Goal: Task Accomplishment & Management: Complete application form

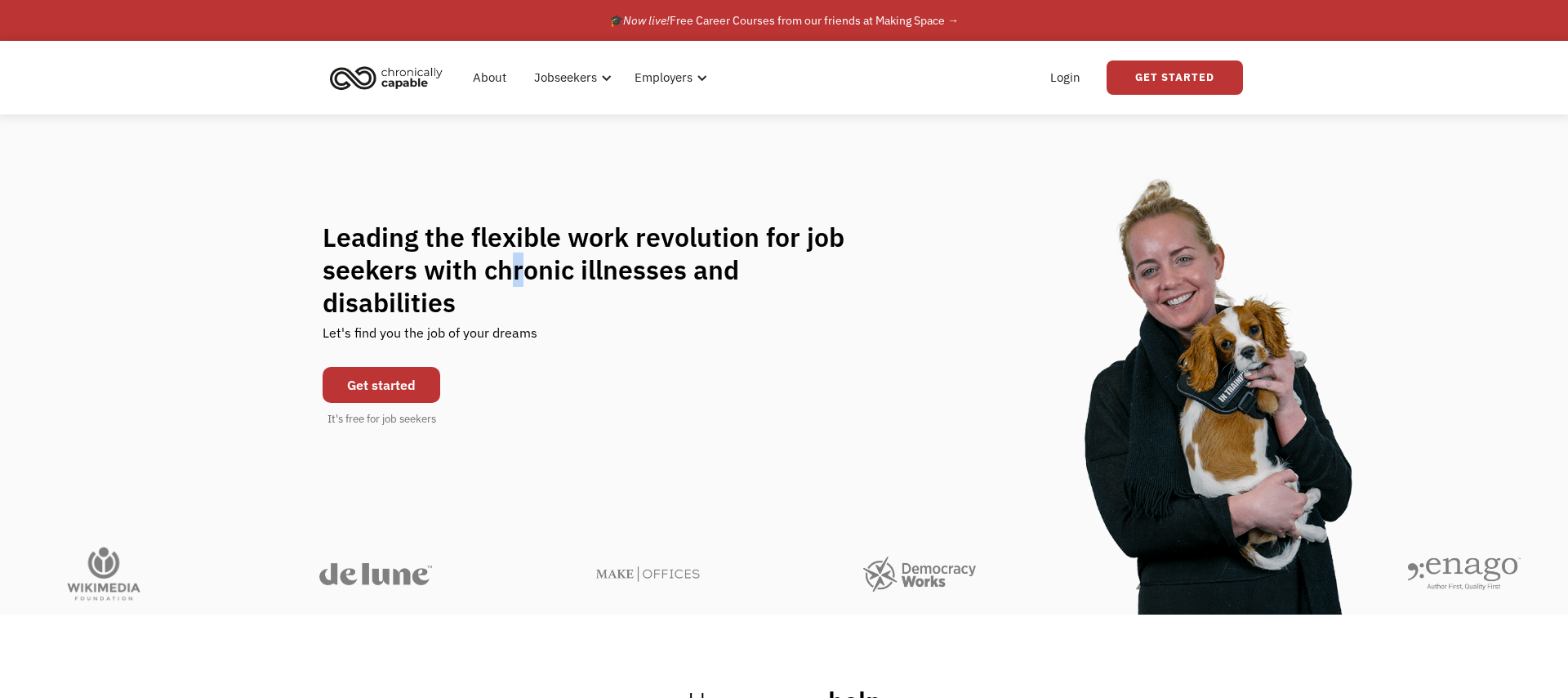
click at [526, 287] on h1 "Leading the flexible work revolution for job seekers with chronic illnesses and…" at bounding box center [600, 270] width 554 height 98
copy h1 "r"
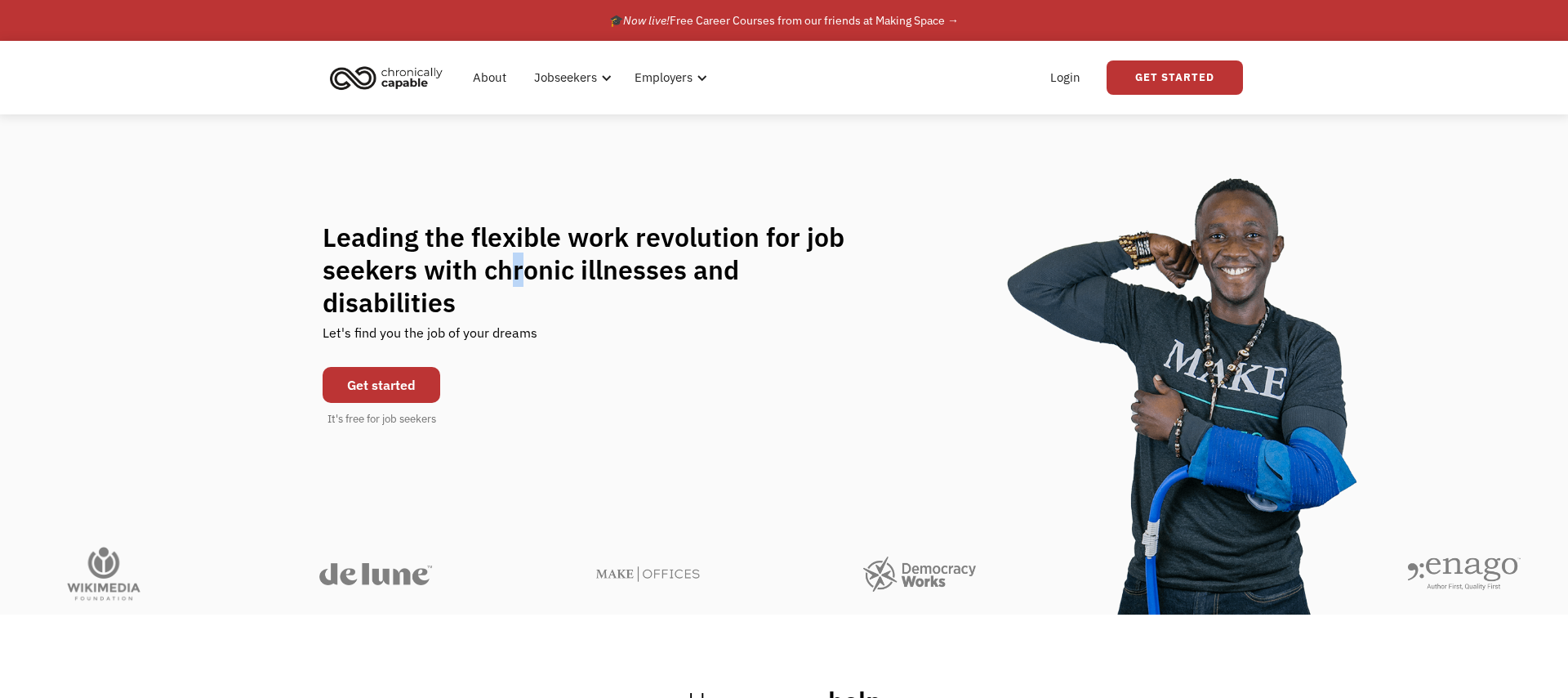
click at [526, 287] on h1 "Leading the flexible work revolution for job seekers with chronic illnesses and…" at bounding box center [600, 270] width 554 height 98
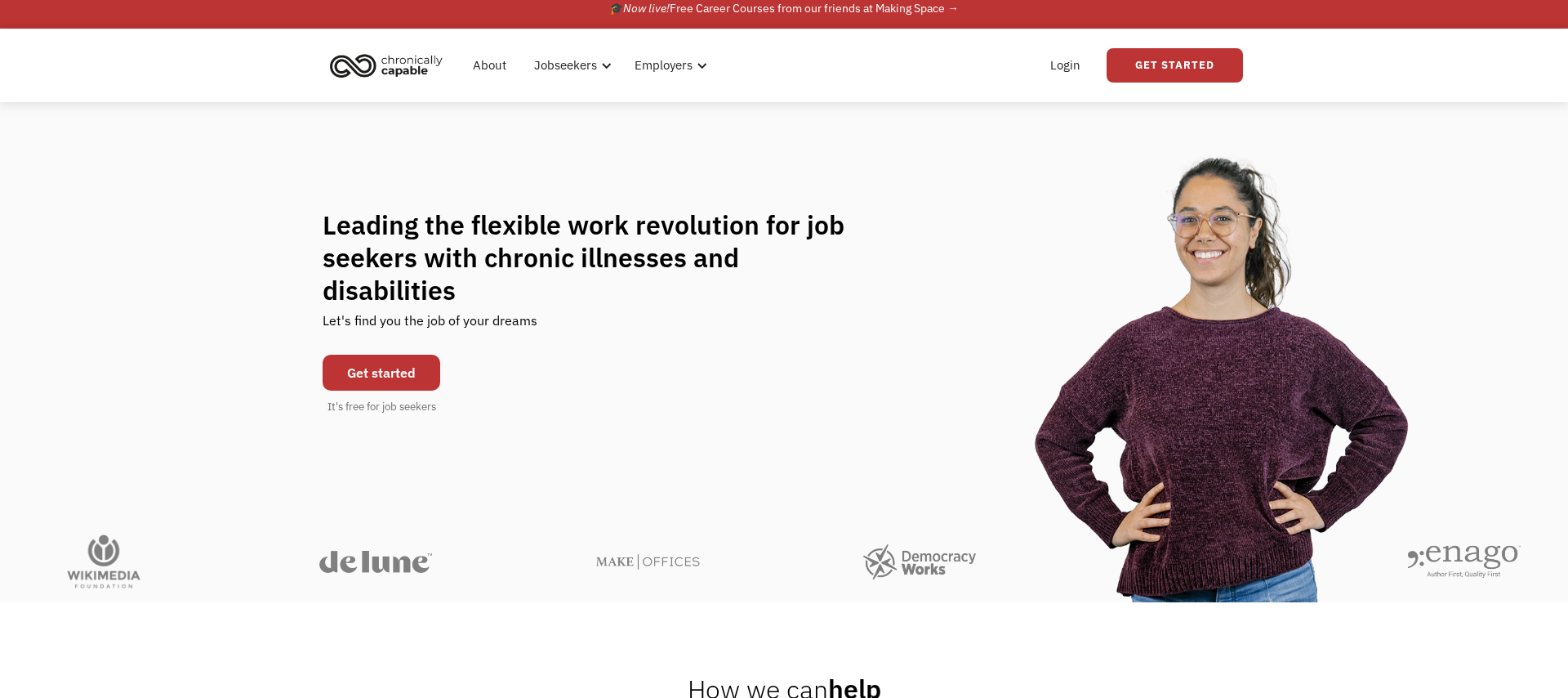
click at [345, 355] on link "Get started" at bounding box center [382, 373] width 118 height 36
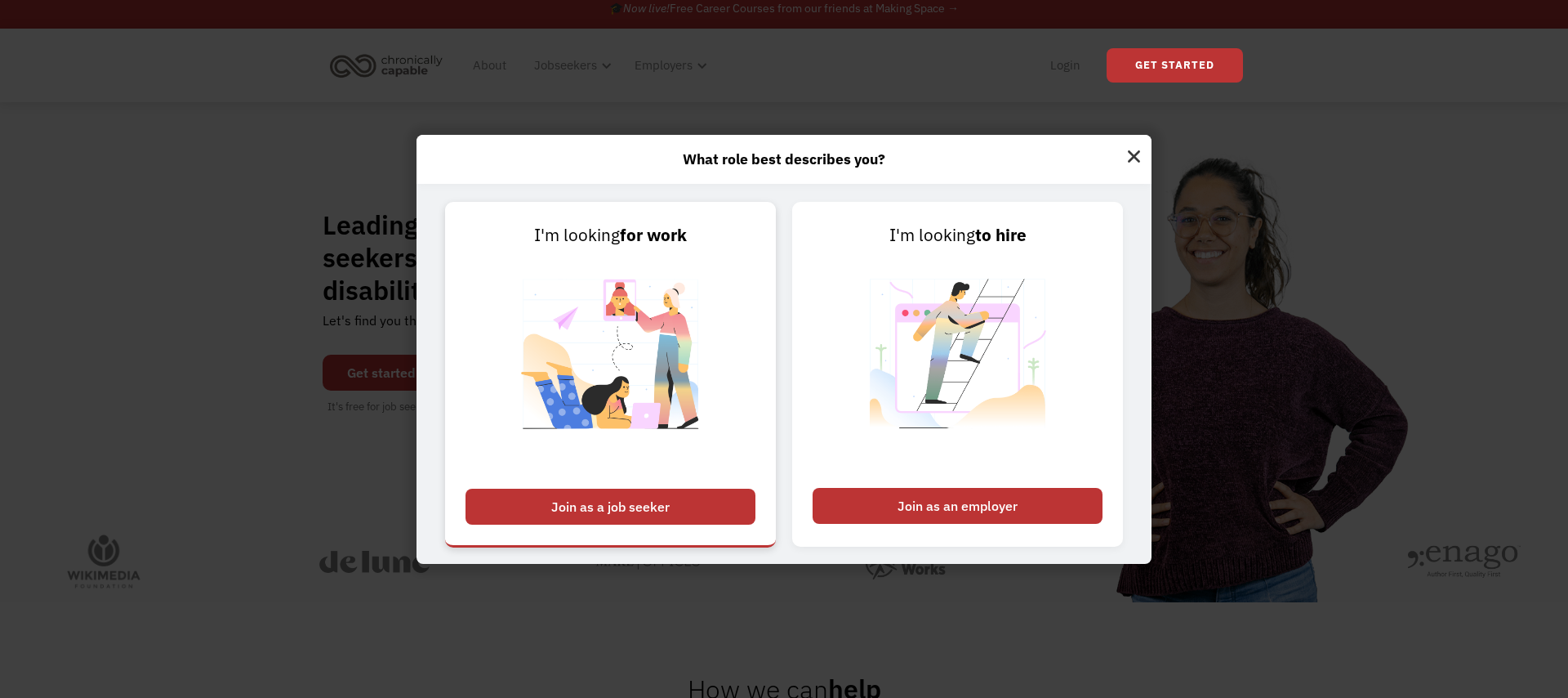
click at [701, 518] on div "Join as a job seeker" at bounding box center [610, 507] width 290 height 36
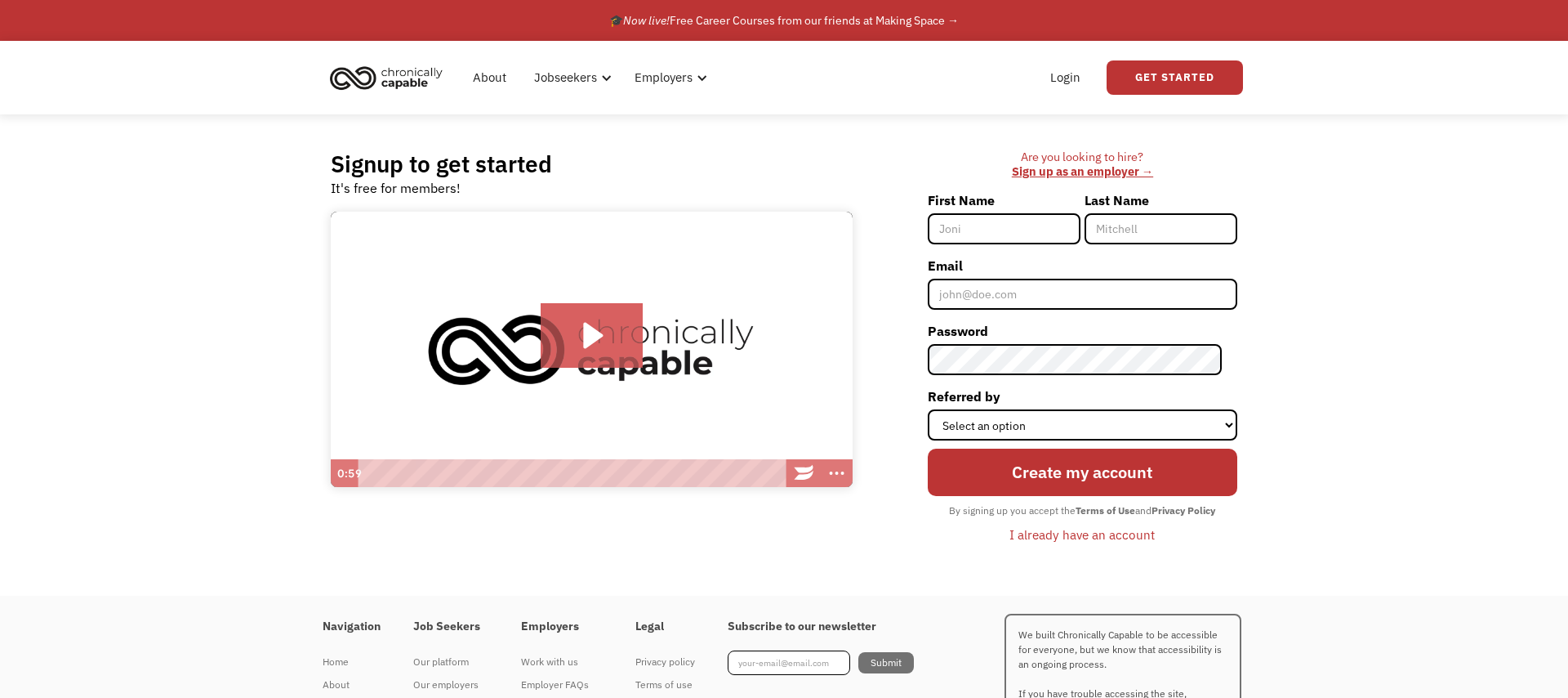
click at [994, 234] on input "First Name" at bounding box center [1003, 229] width 153 height 31
type input "Gigi"
type input "[PERSON_NAME]"
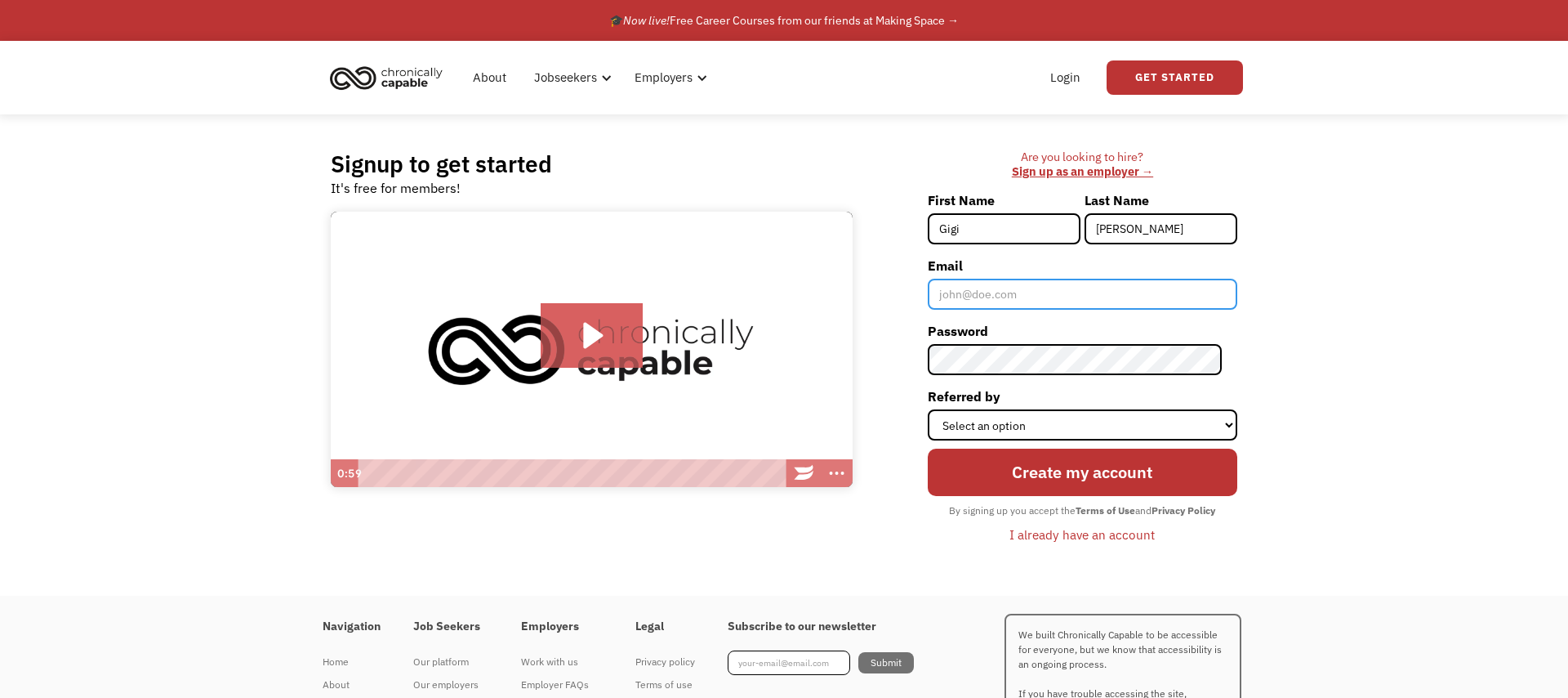
drag, startPoint x: 1034, startPoint y: 293, endPoint x: 1013, endPoint y: 298, distance: 21.6
click at [1035, 293] on input "Email" at bounding box center [1082, 294] width 310 height 31
type input "[EMAIL_ADDRESS][DOMAIN_NAME]"
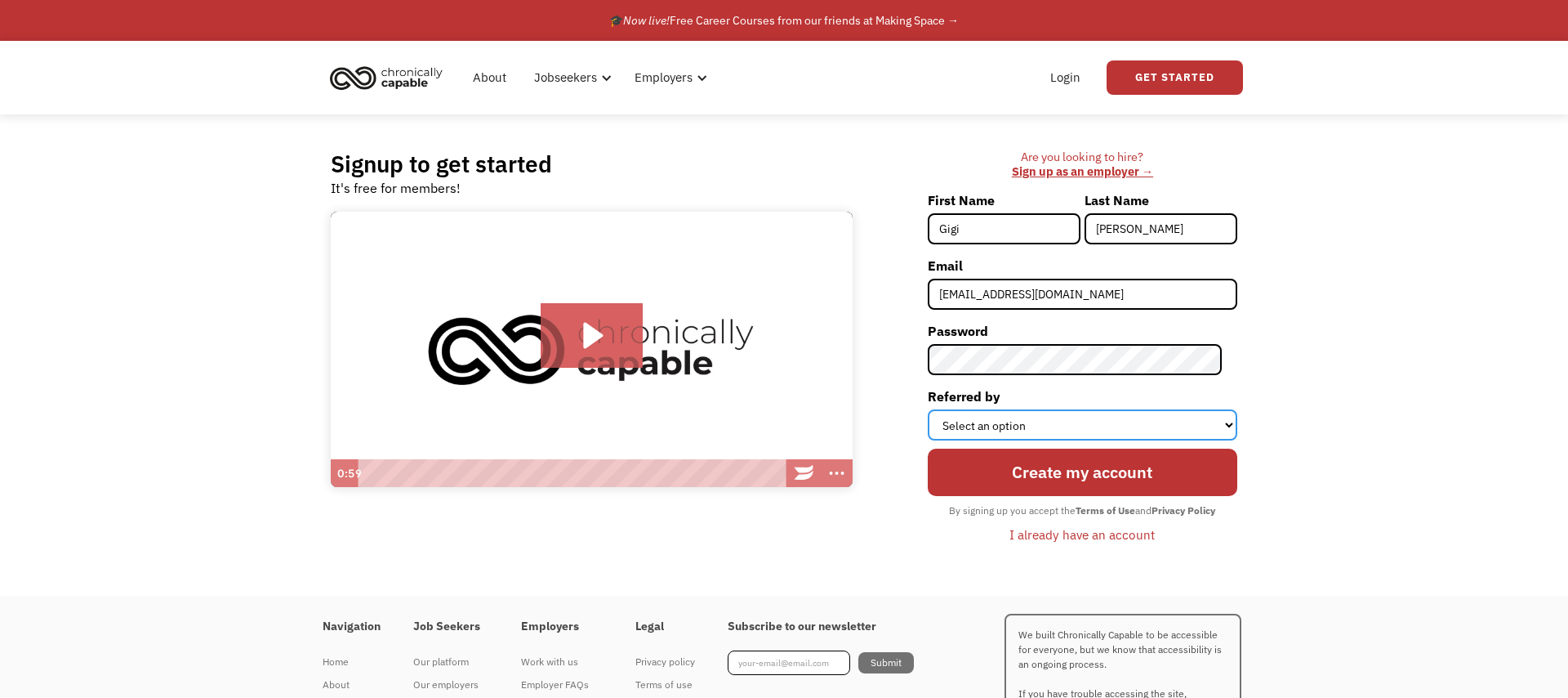
click at [1059, 418] on select "Select an option Instagram Facebook Twitter Search Engine News Article Word of …" at bounding box center [1082, 425] width 310 height 31
select select "Employer"
click at [942, 409] on select "Select an option Instagram Facebook Twitter Search Engine News Article Word of …" at bounding box center [1082, 425] width 310 height 31
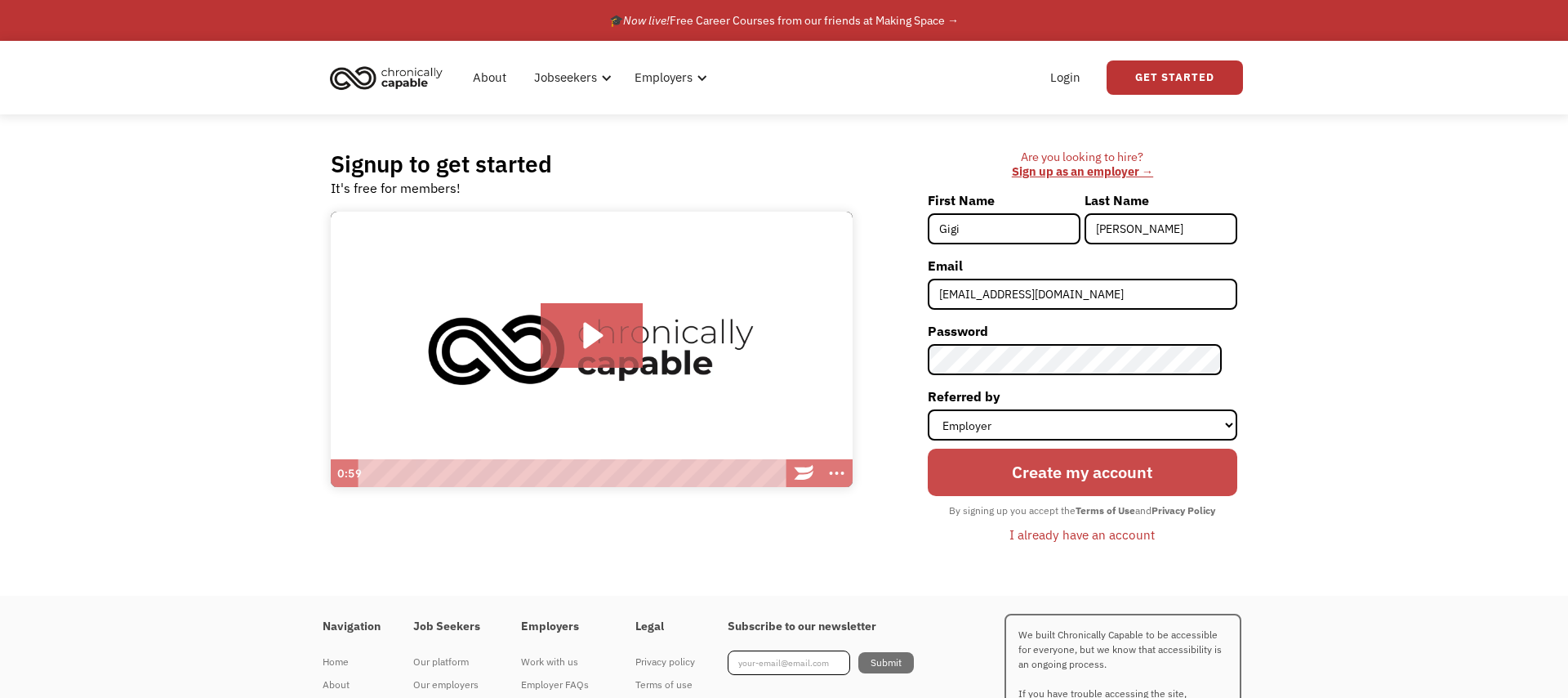
click at [1092, 466] on input "Create my account" at bounding box center [1082, 472] width 310 height 47
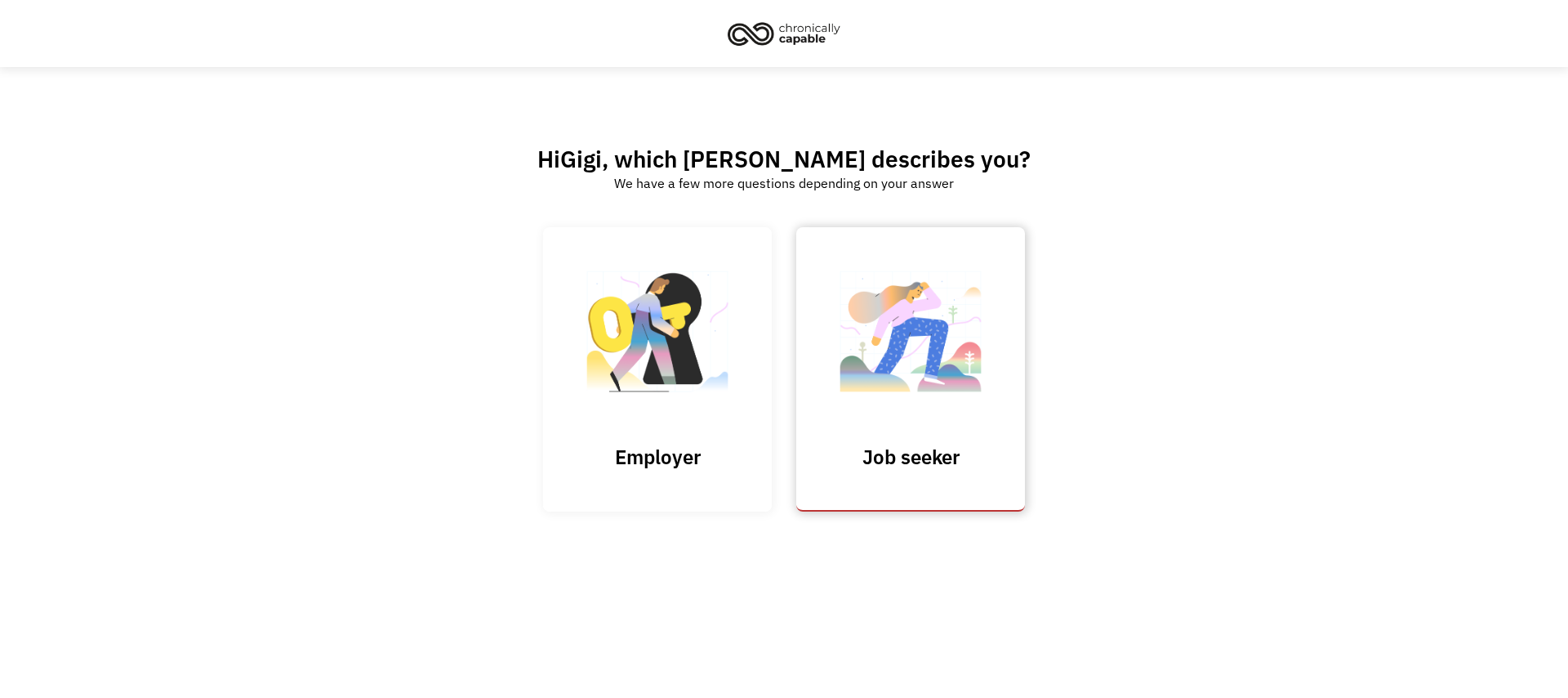
click at [889, 416] on img at bounding box center [911, 339] width 163 height 159
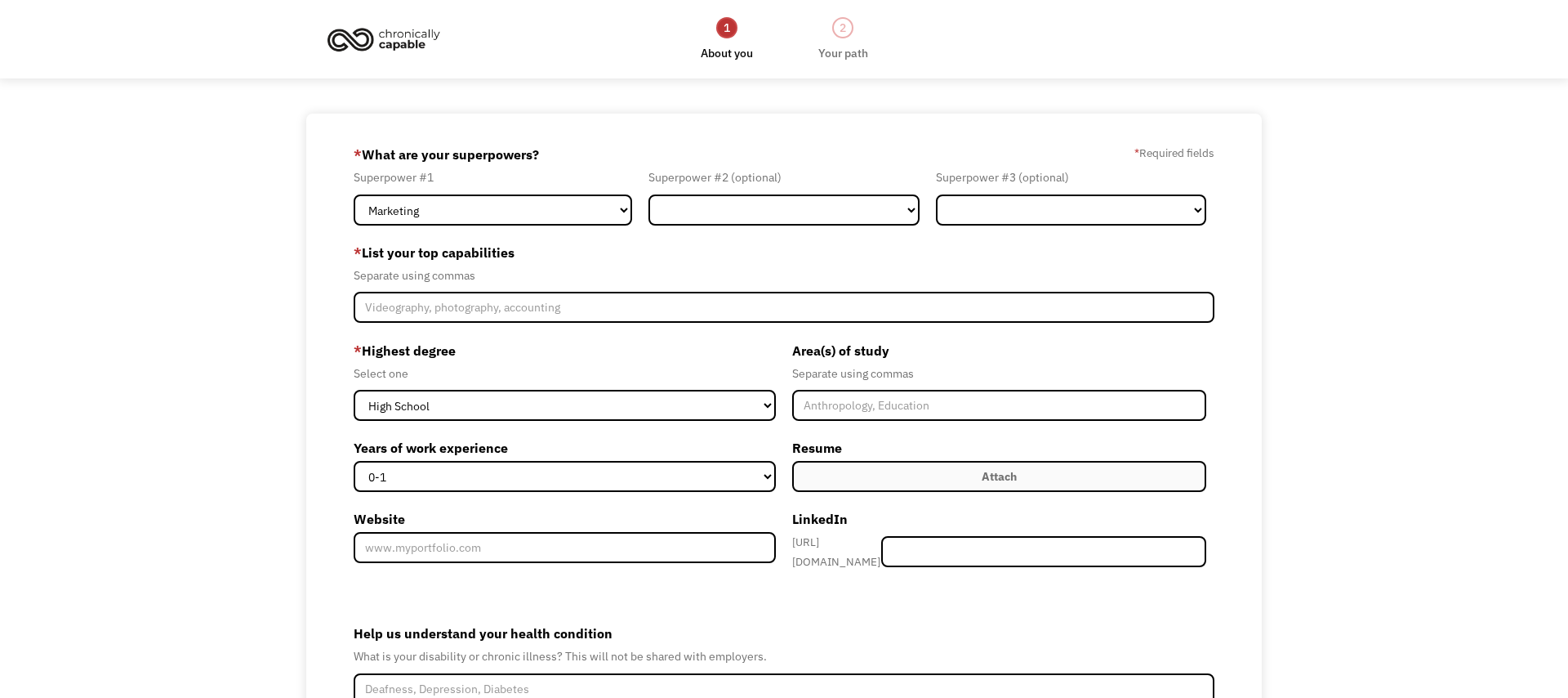
scroll to position [3, 0]
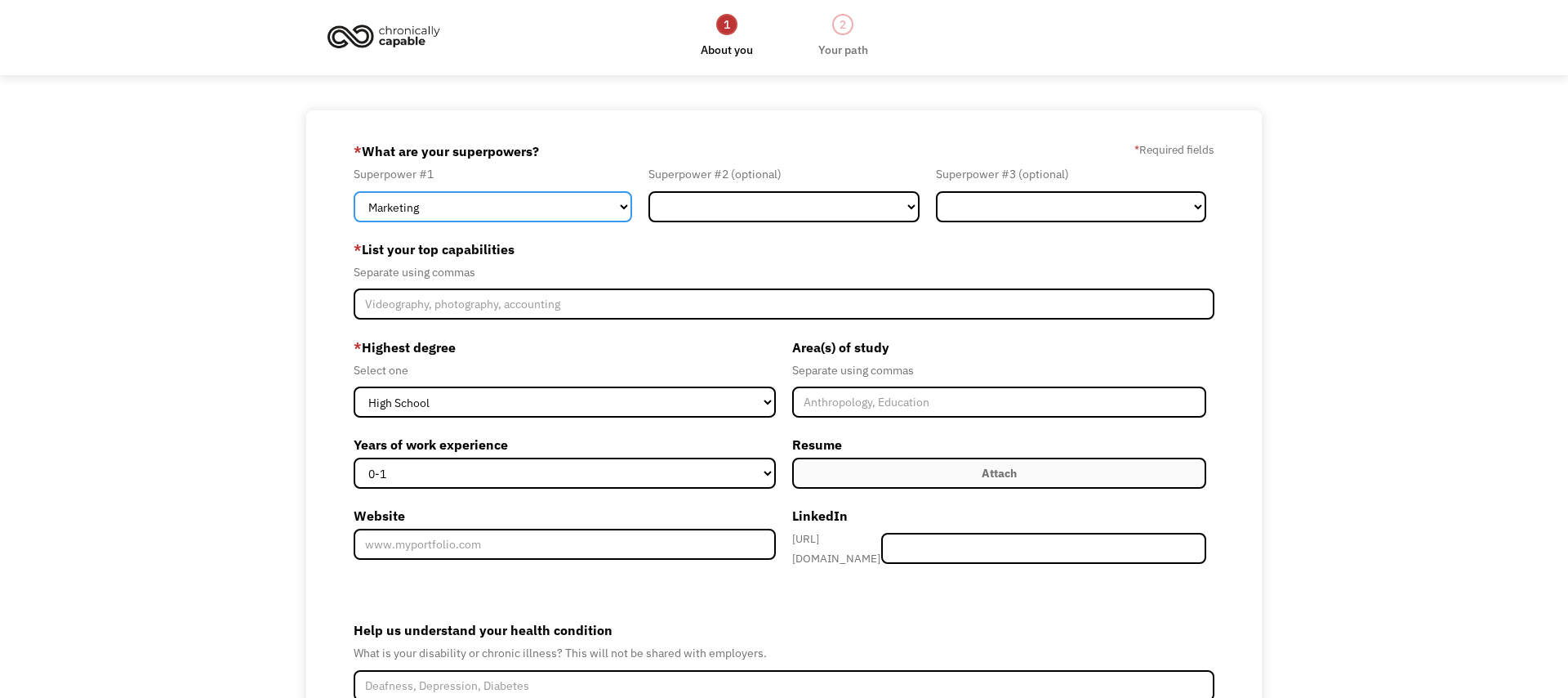
click at [406, 204] on select "Marketing Human Resources Finance Technology Operations Sales Industrial & Manu…" at bounding box center [494, 207] width 279 height 31
select select "Technology"
click at [354, 191] on select "Marketing Human Resources Finance Technology Operations Sales Industrial & Manu…" at bounding box center [494, 207] width 279 height 31
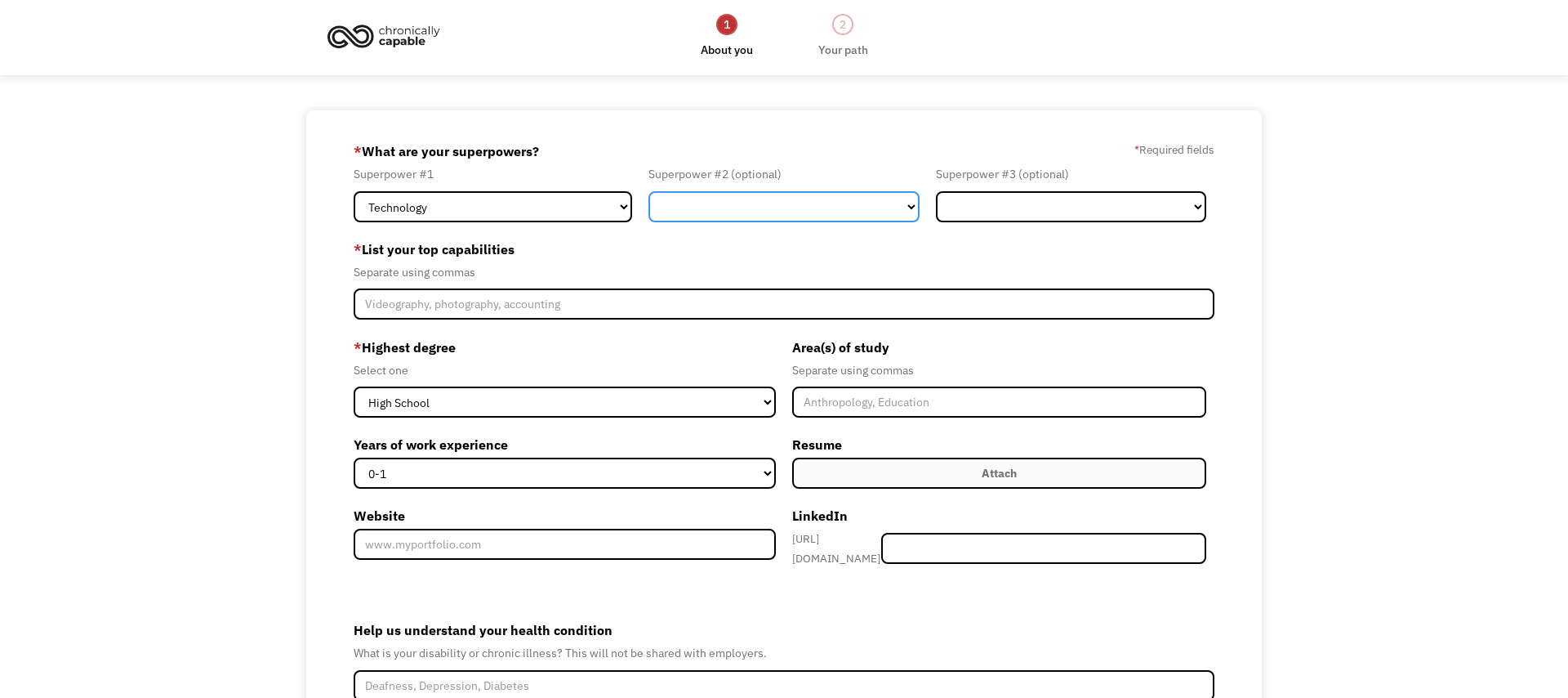
click at [785, 215] on select "Marketing Human Resources Finance Technology Operations Sales Industrial & Manu…" at bounding box center [784, 207] width 271 height 31
select select "Design"
click at [649, 191] on select "Marketing Human Resources Finance Technology Operations Sales Industrial & Manu…" at bounding box center [784, 207] width 271 height 31
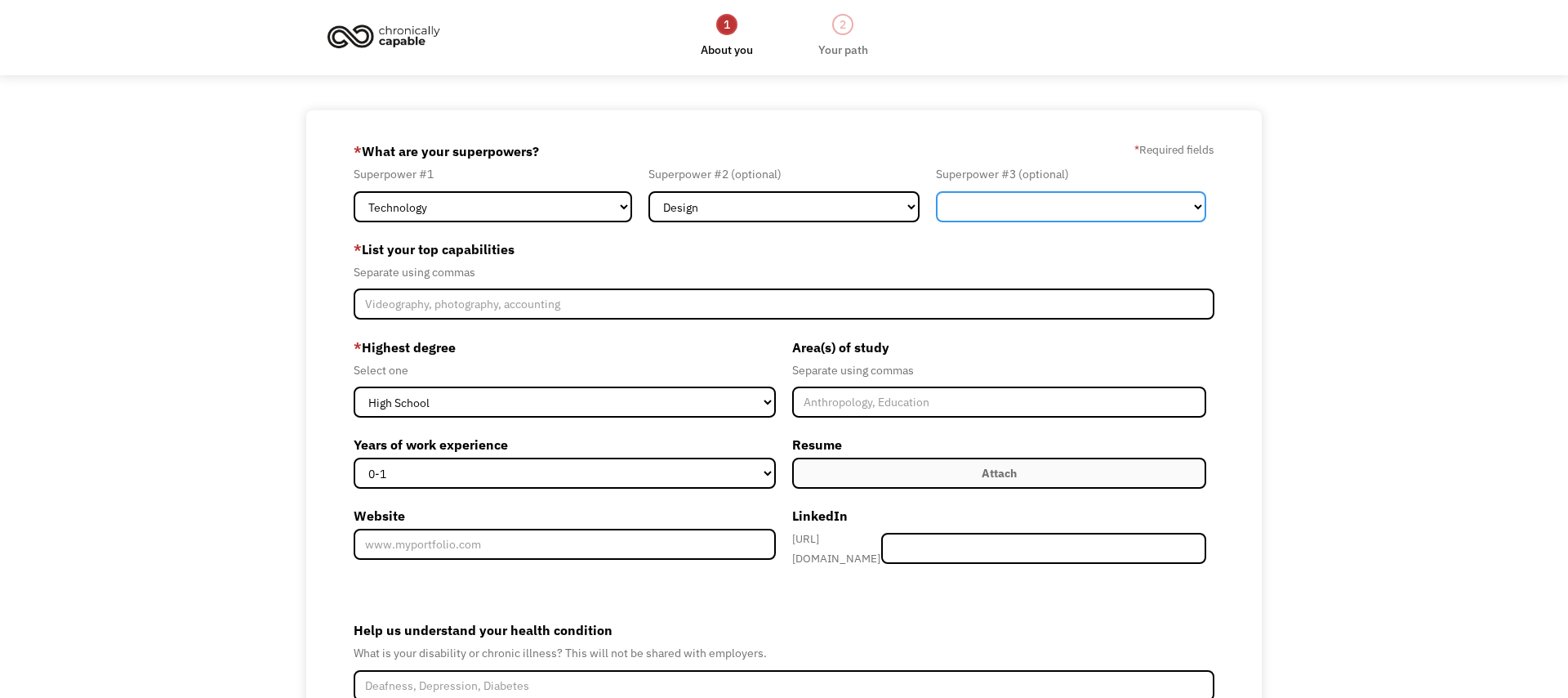
click at [985, 212] on select "Marketing Human Resources Finance Technology Operations Sales Industrial & Manu…" at bounding box center [1071, 207] width 271 height 31
select select "Marketing"
click at [936, 191] on select "Marketing Human Resources Finance Technology Operations Sales Industrial & Manu…" at bounding box center [1071, 207] width 271 height 31
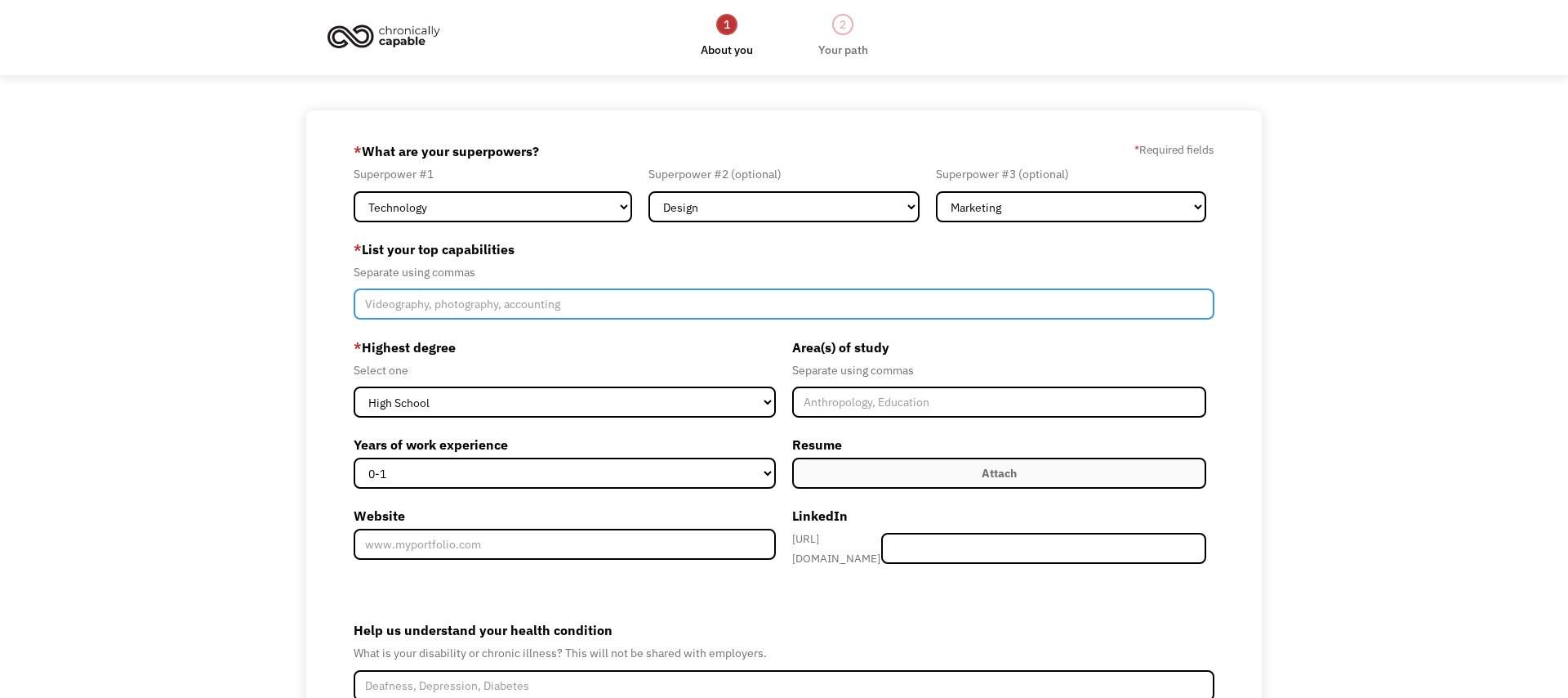
click at [399, 316] on input "Member-Create-Step1" at bounding box center [784, 304] width 862 height 31
type input "Design, UX, user experience, research, writing, translation, marketing, instagr…"
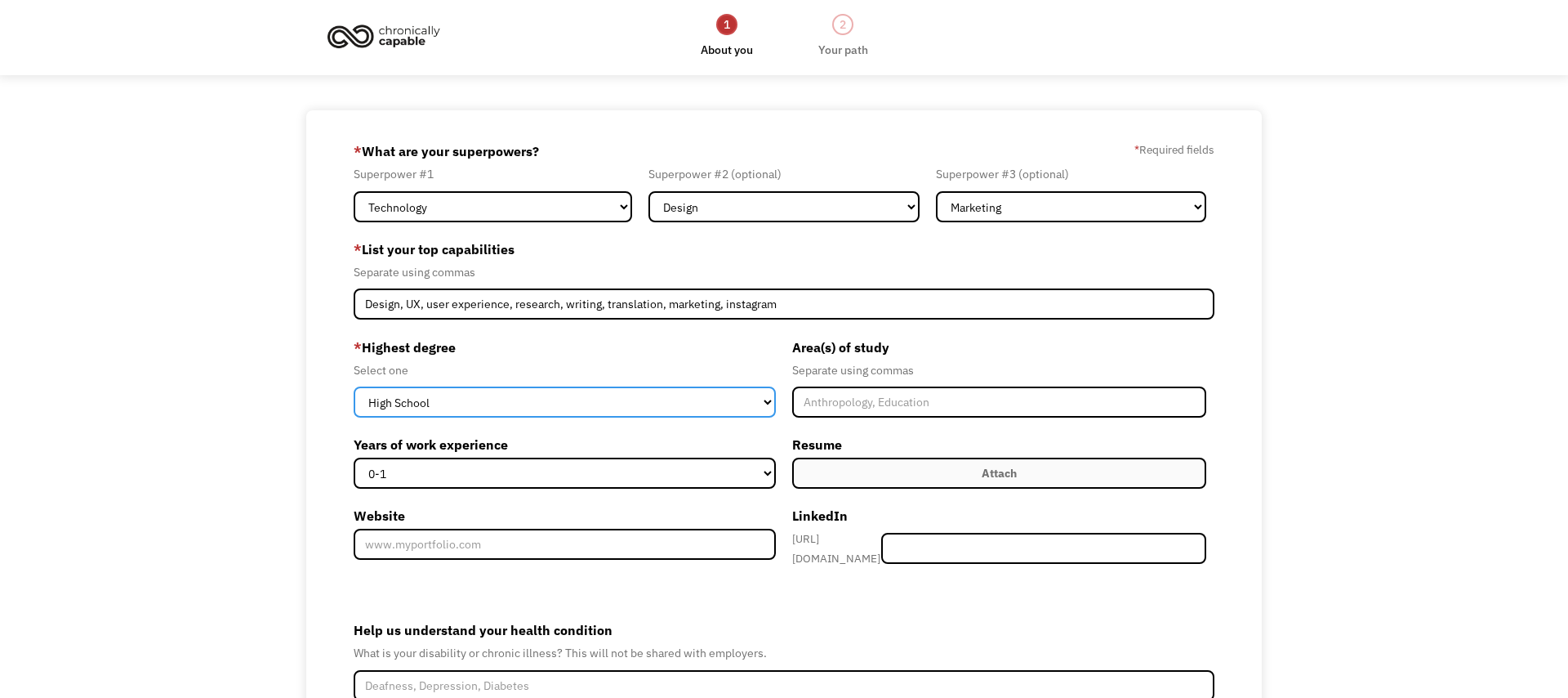
click at [485, 400] on select "High School Associates Bachelors Master's PhD" at bounding box center [565, 402] width 422 height 31
select select "bachelors"
click at [354, 387] on select "High School Associates Bachelors Master's PhD" at bounding box center [565, 402] width 422 height 31
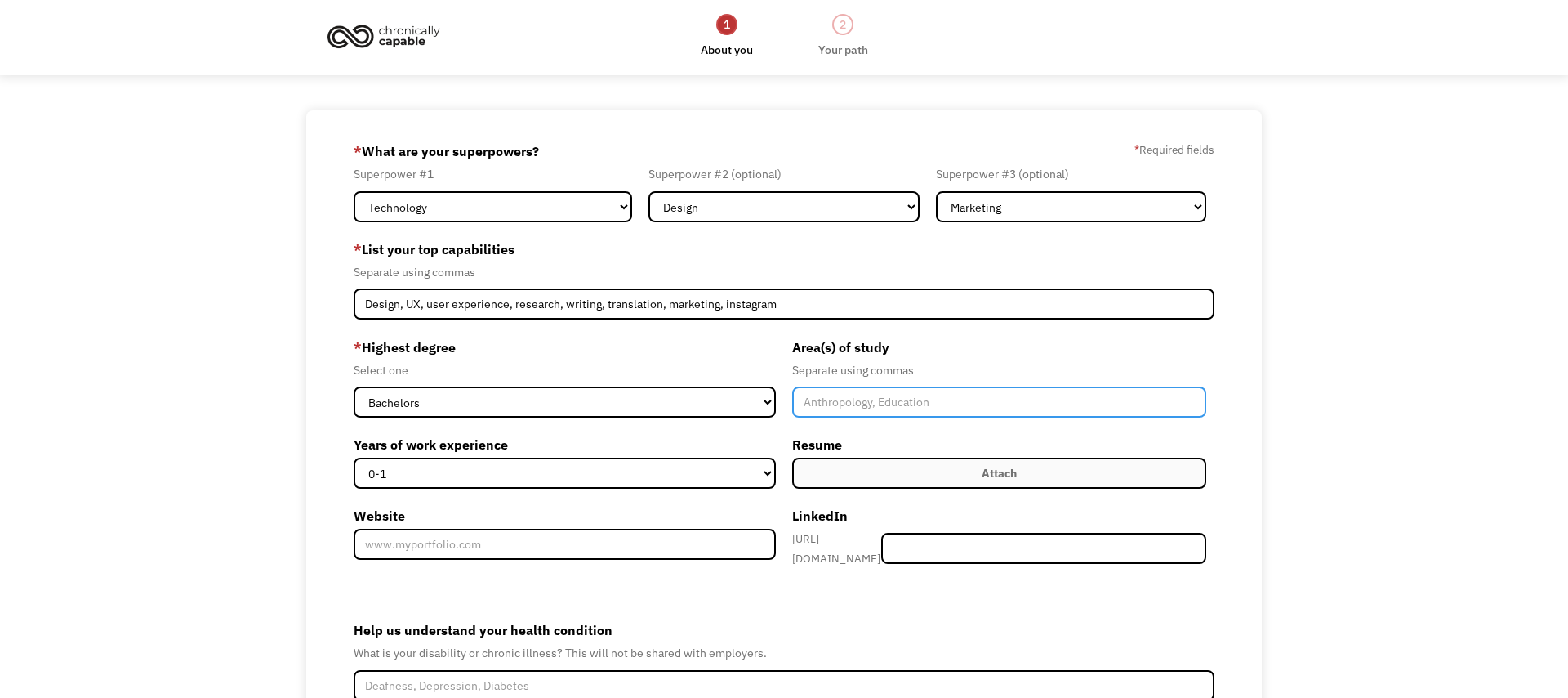
drag, startPoint x: 945, startPoint y: 400, endPoint x: 631, endPoint y: 441, distance: 316.7
click at [944, 400] on input "Member-Create-Step1" at bounding box center [999, 402] width 414 height 31
click at [511, 454] on label "Years of work experience" at bounding box center [565, 445] width 422 height 26
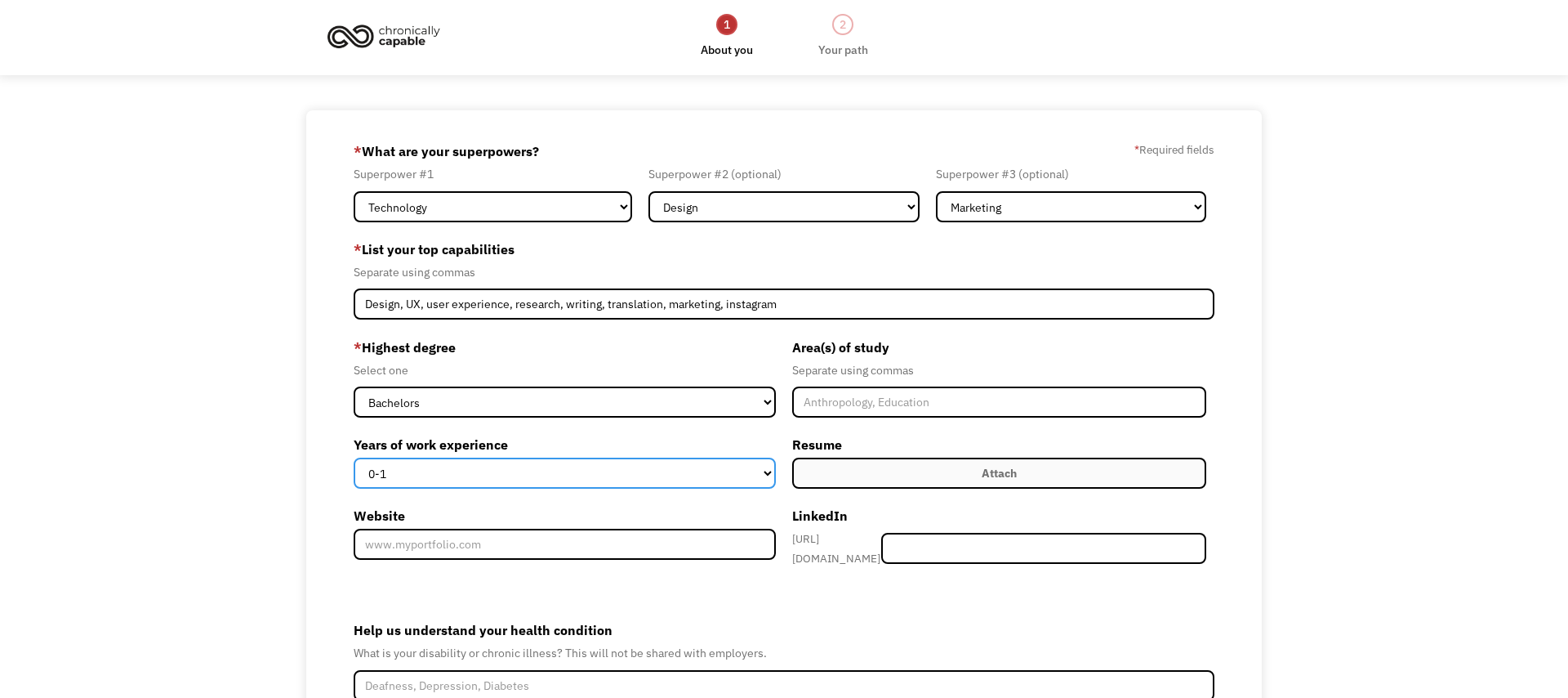
click at [511, 458] on select "0-1 2-4 5-10 11-15 15+" at bounding box center [565, 473] width 422 height 31
click at [510, 460] on select "0-1 2-4 5-10 11-15 15+" at bounding box center [565, 473] width 422 height 31
select select "11-15"
click at [354, 458] on select "0-1 2-4 5-10 11-15 15+" at bounding box center [565, 473] width 422 height 31
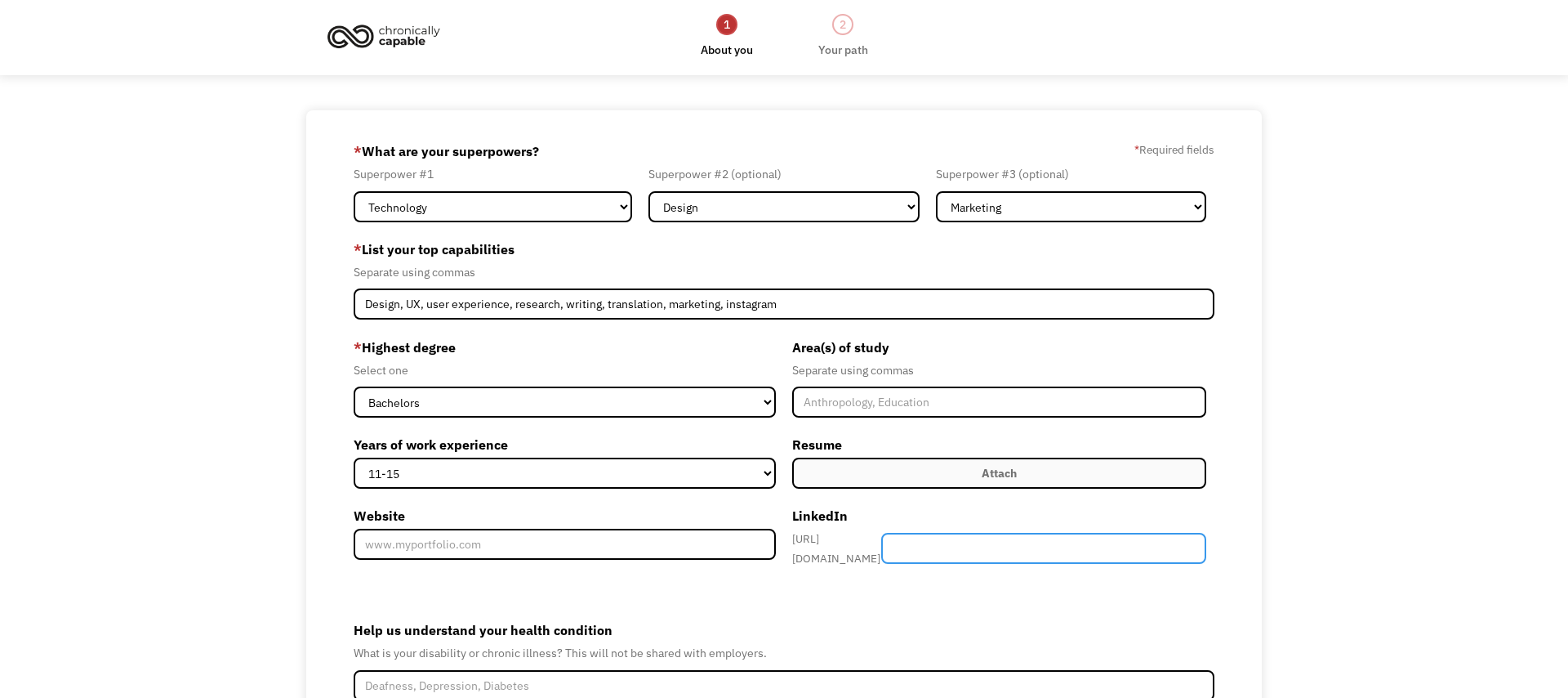
click at [990, 555] on input "Member-Create-Step1" at bounding box center [1044, 548] width 325 height 31
paste input "[URL][DOMAIN_NAME]"
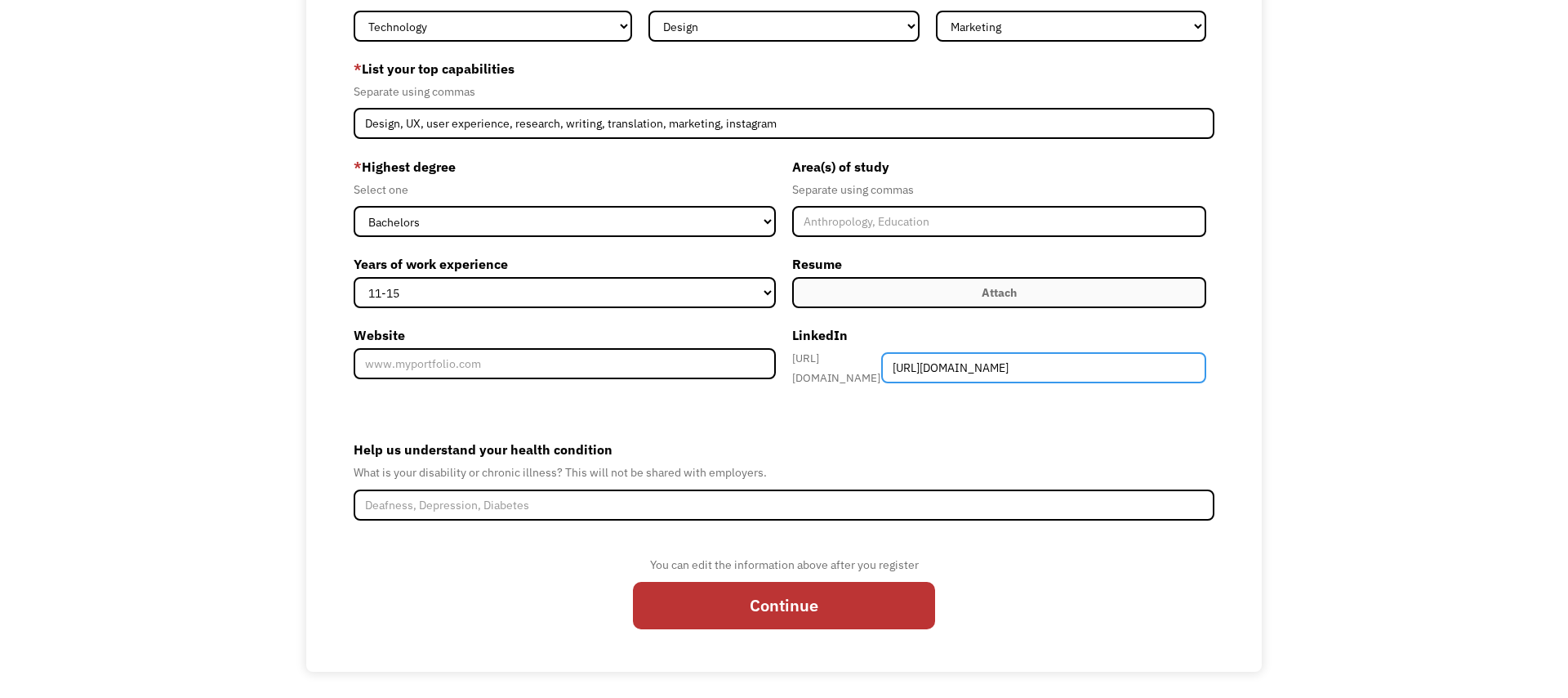
type input "[URL][DOMAIN_NAME]"
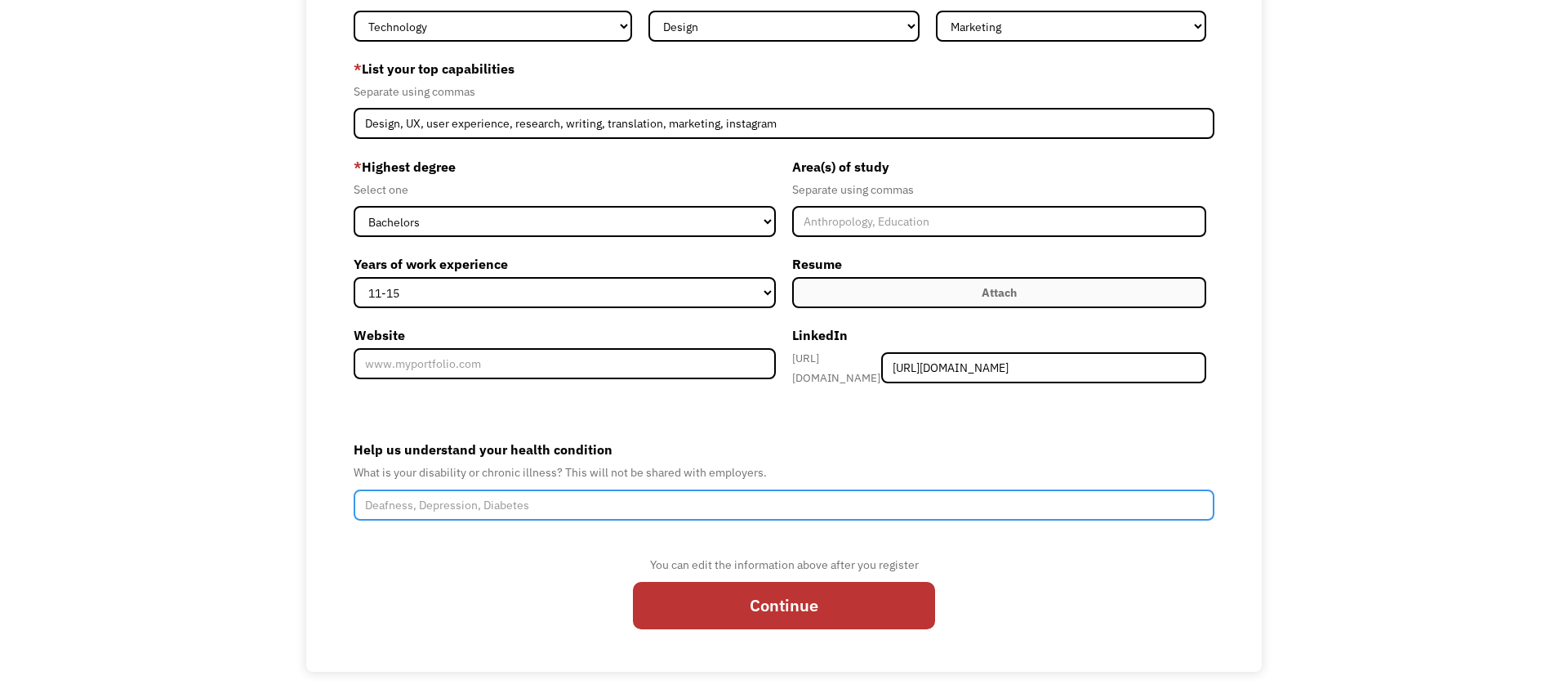
click at [704, 503] on input "Help us understand your health condition" at bounding box center [784, 505] width 862 height 31
type input "ADHD, autism, autoimmune illness"
click at [633, 582] on input "Continue" at bounding box center [784, 606] width 302 height 47
type input "Please wait..."
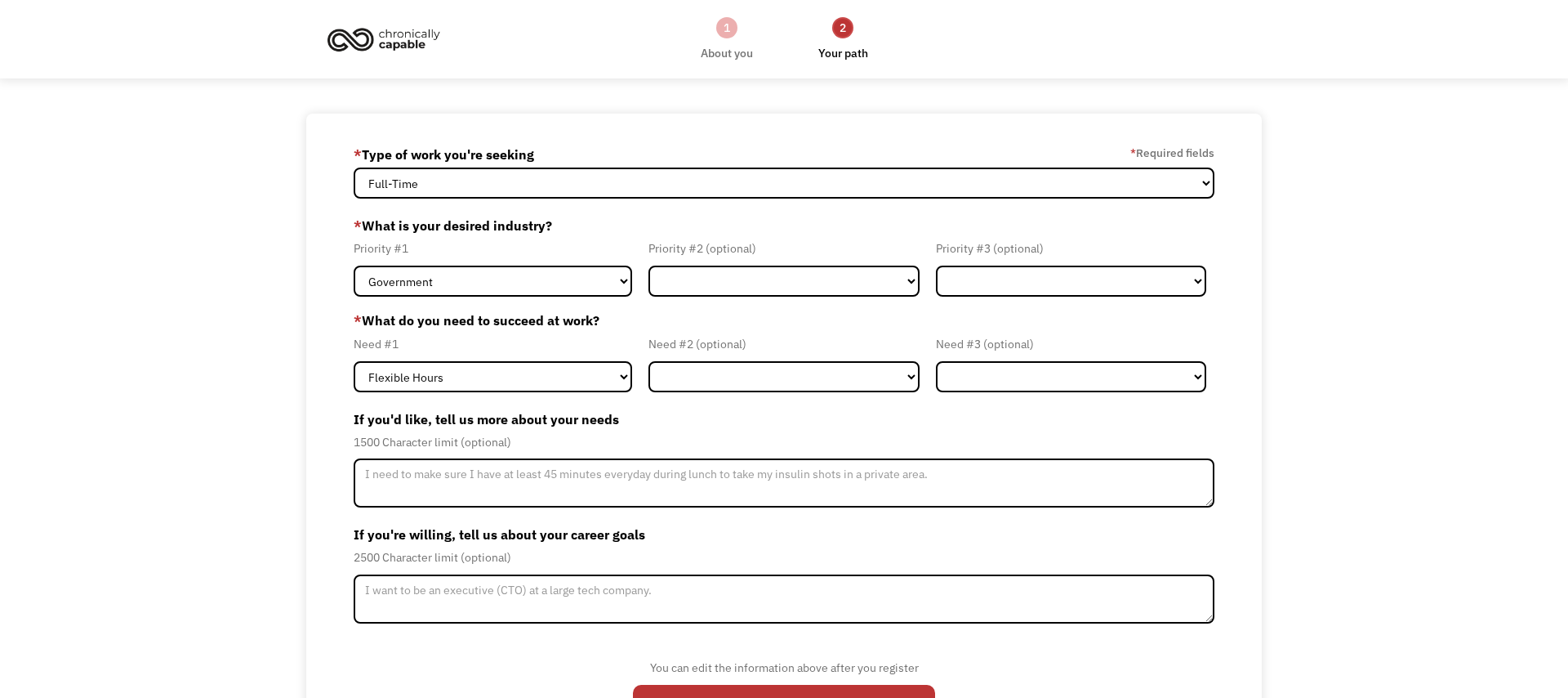
click at [218, 534] on div "68c9c85cbc4727a65b2acb98 ghamidi29@gmail.com Gigi Hamidi * Type of work you're …" at bounding box center [784, 444] width 1568 height 661
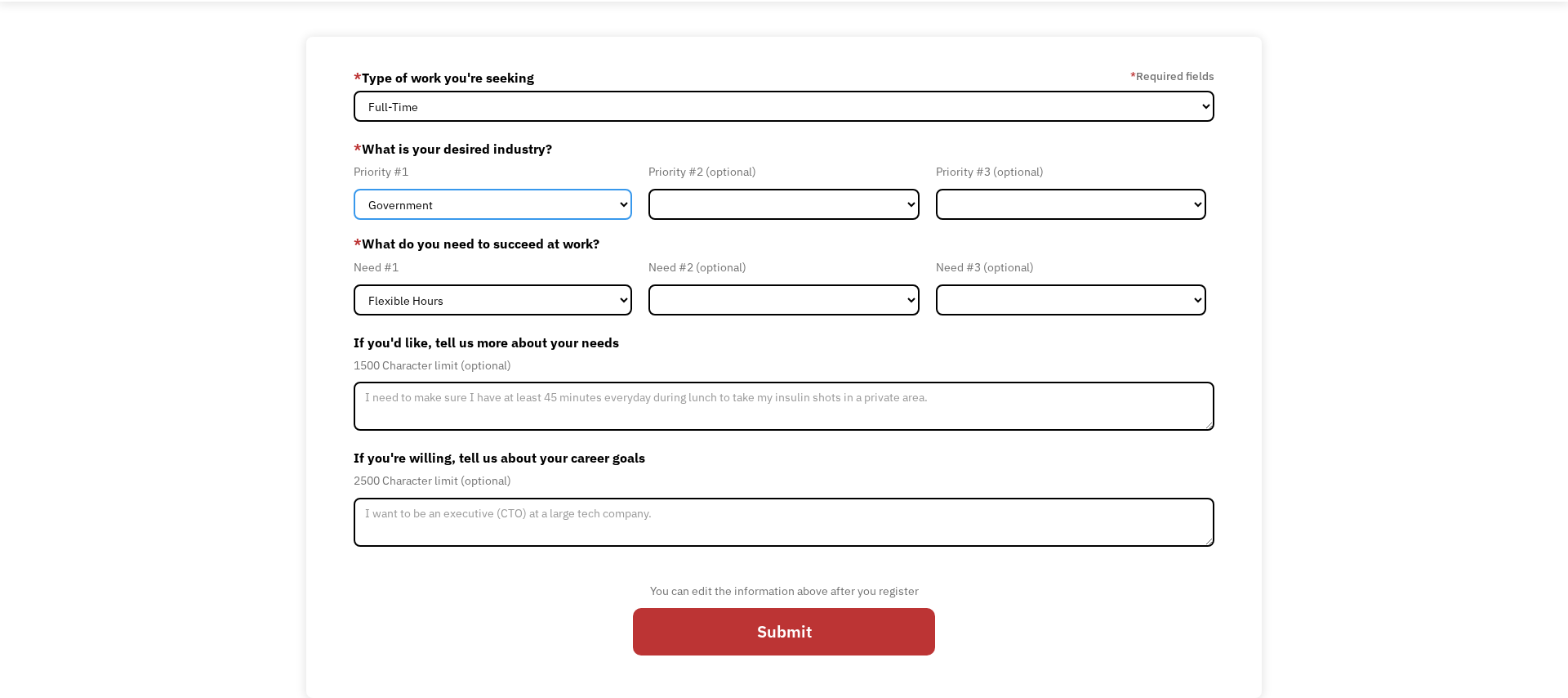
click at [565, 208] on select "Government Finance & Insurance Health & Social Care Tech & Engineering Creative…" at bounding box center [494, 204] width 279 height 31
select select "Tech & Engineering"
click at [354, 189] on select "Government Finance & Insurance Health & Social Care Tech & Engineering Creative…" at bounding box center [494, 204] width 279 height 31
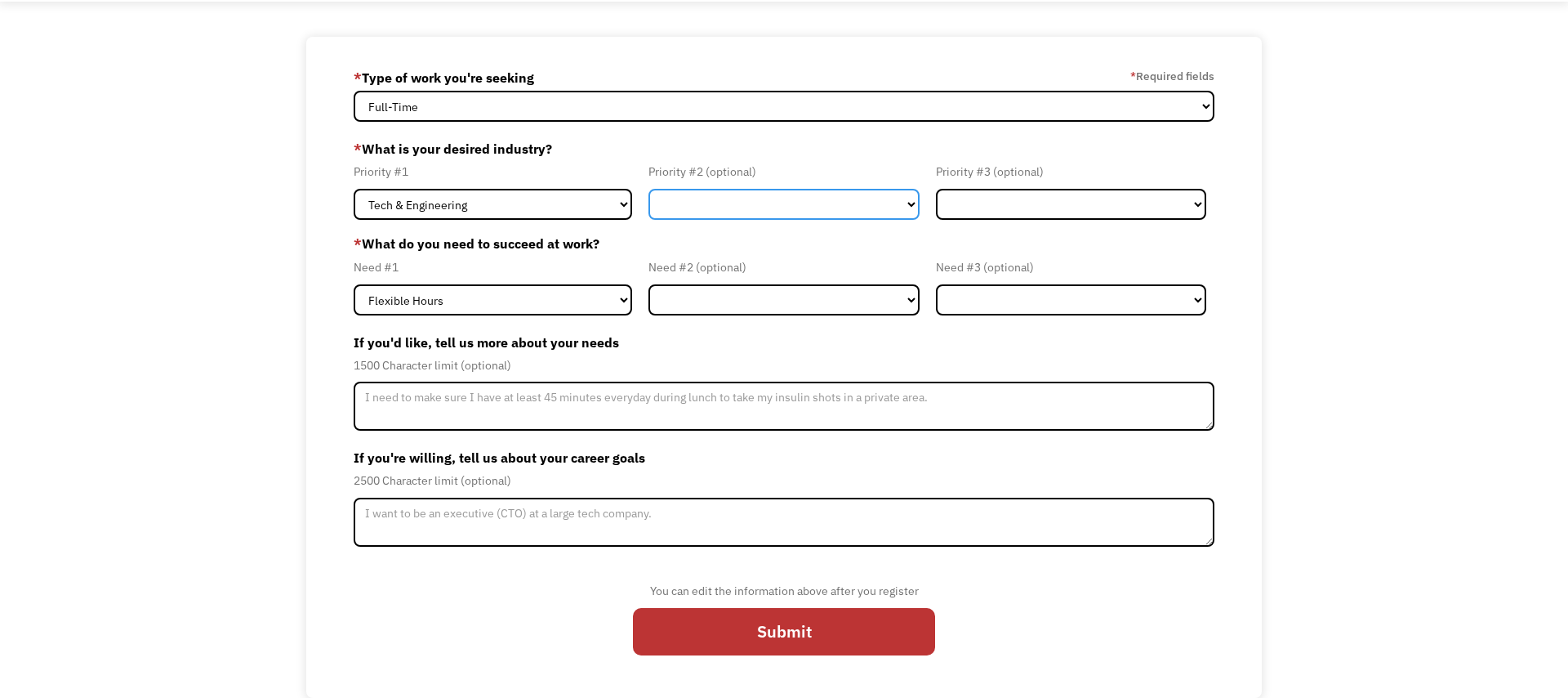
click at [705, 209] on select "Government Finance & Insurance Health & Social Care Tech & Engineering Creative…" at bounding box center [784, 204] width 271 height 31
select select "Creative & Design"
click at [649, 189] on select "Government Finance & Insurance Health & Social Care Tech & Engineering Creative…" at bounding box center [784, 204] width 271 height 31
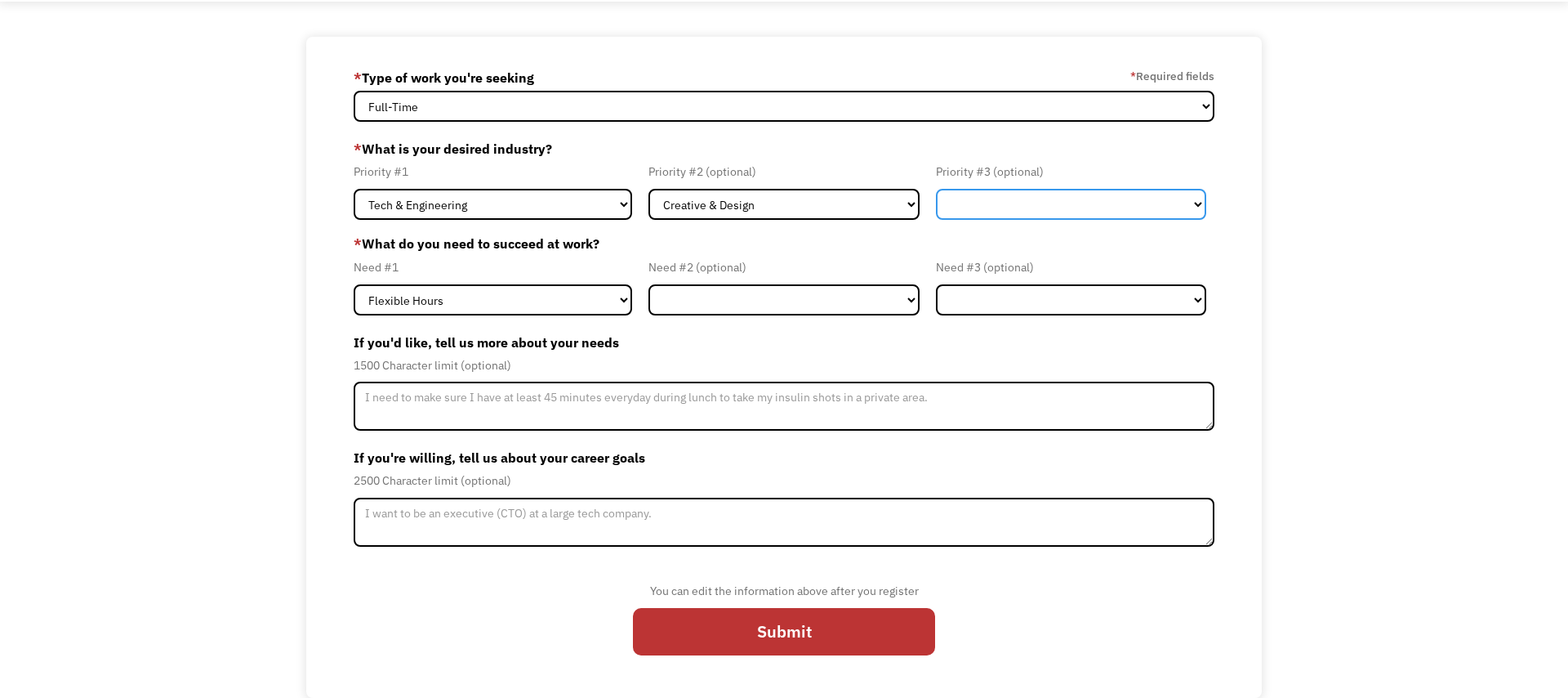
click at [1063, 201] on select "Government Finance & Insurance Health & Social Care Tech & Engineering Creative…" at bounding box center [1071, 204] width 271 height 31
select select "Health & Social Care"
click at [936, 189] on select "Government Finance & Insurance Health & Social Care Tech & Engineering Creative…" at bounding box center [1071, 204] width 271 height 31
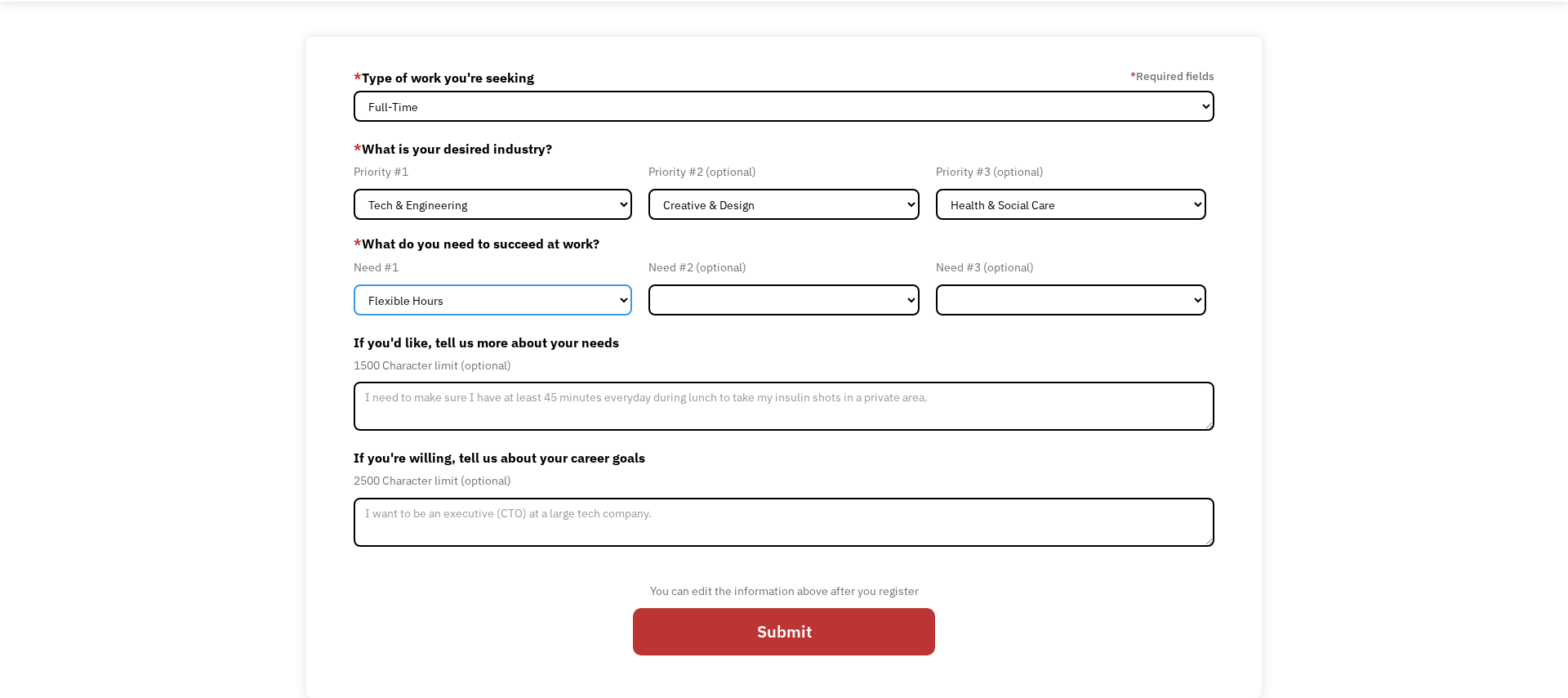
click at [480, 299] on select "Flexible Hours Remote Work Service Animal On-site Accommodations Visual Support…" at bounding box center [494, 300] width 279 height 31
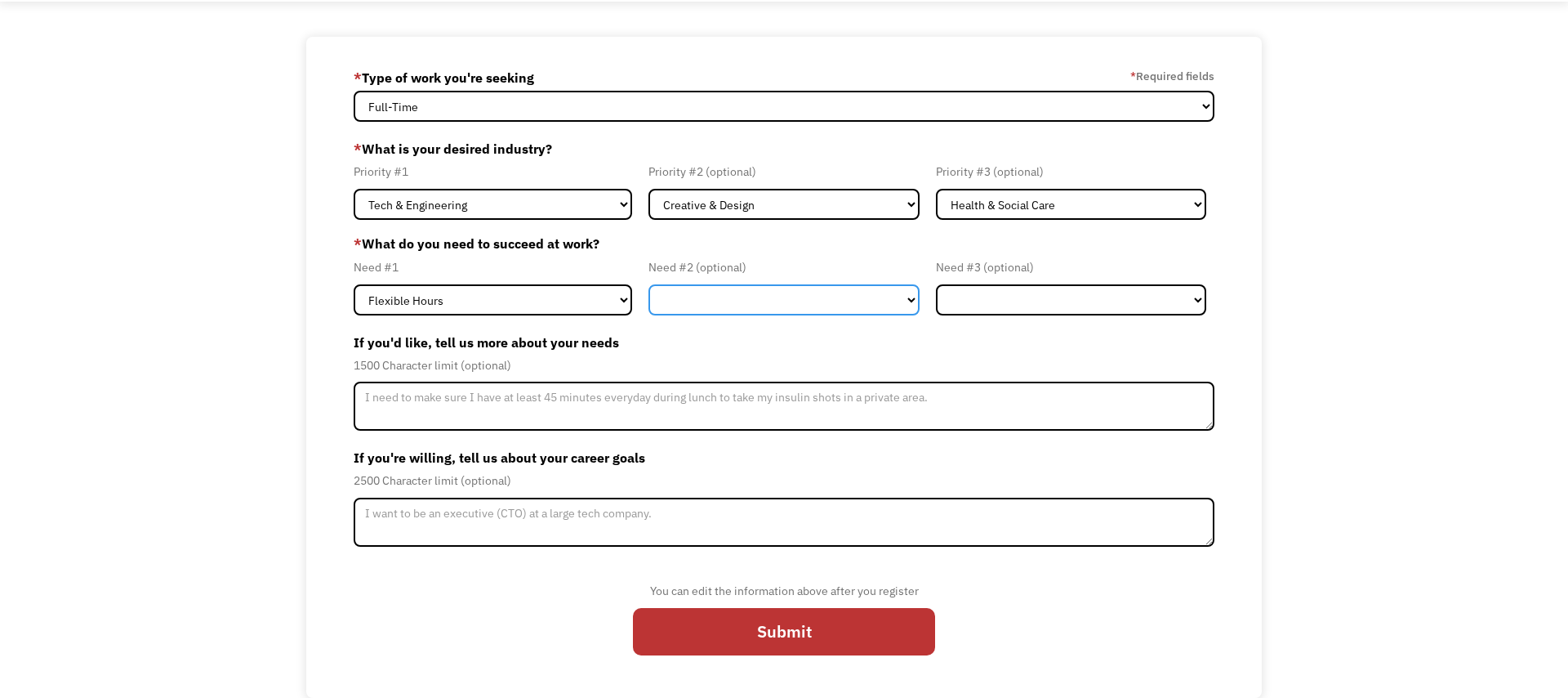
click at [714, 311] on select "Flexible Hours Remote Work Service Animal On-site Accommodations Visual Support…" at bounding box center [784, 300] width 271 height 31
click at [738, 294] on select "Flexible Hours Remote Work Service Animal On-site Accommodations Visual Support…" at bounding box center [784, 300] width 271 height 31
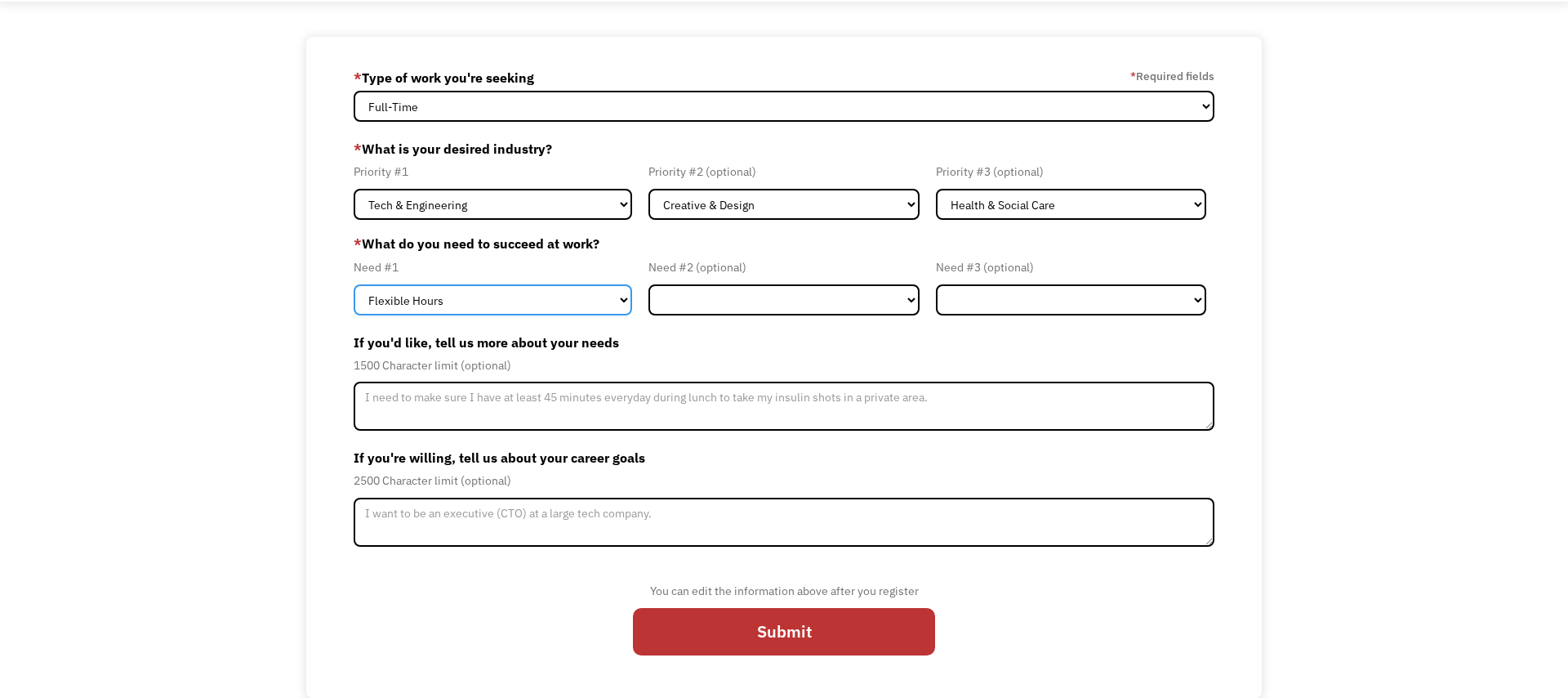
click at [538, 306] on select "Flexible Hours Remote Work Service Animal On-site Accommodations Visual Support…" at bounding box center [494, 300] width 279 height 31
select select "Remote Work"
click at [354, 284] on select "Flexible Hours Remote Work Service Animal On-site Accommodations Visual Support…" at bounding box center [494, 300] width 279 height 31
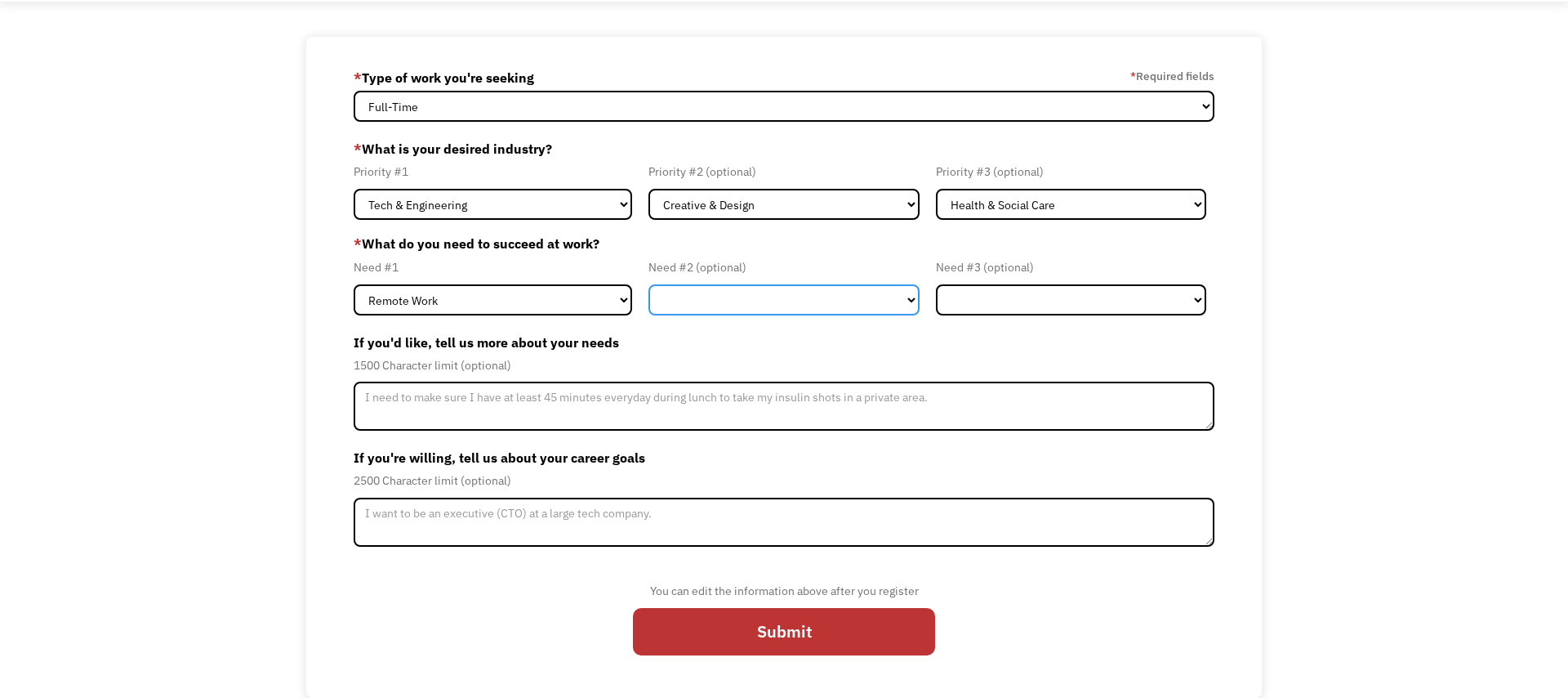
click at [736, 297] on select "Flexible Hours Remote Work Service Animal On-site Accommodations Visual Support…" at bounding box center [784, 300] width 271 height 31
select select "Flexible Hours"
click at [649, 284] on select "Flexible Hours Remote Work Service Animal On-site Accommodations Visual Support…" at bounding box center [784, 300] width 271 height 31
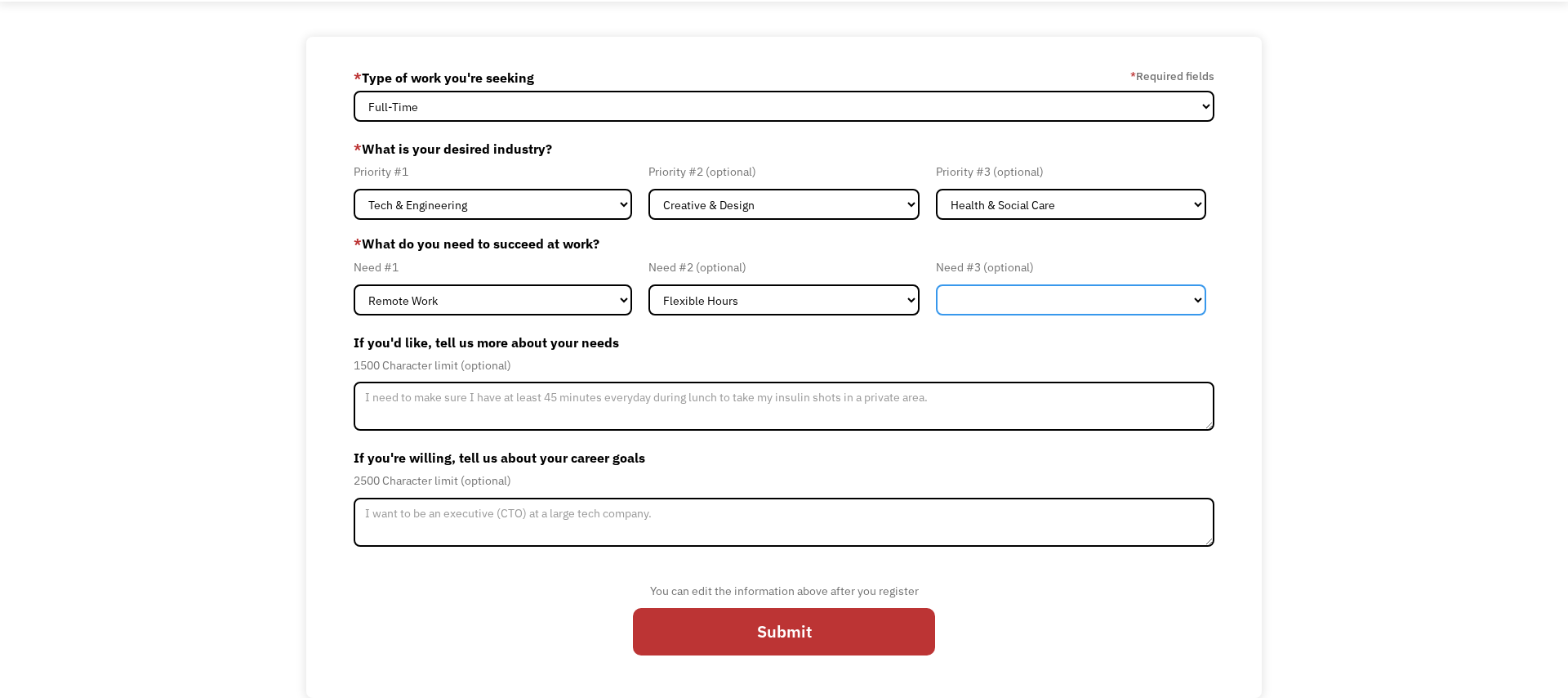
click at [1023, 304] on select "Flexible Hours Remote Work Service Animal On-site Accommodations Visual Support…" at bounding box center [1071, 300] width 271 height 31
select select "On-site Accommodations"
click at [936, 284] on select "Flexible Hours Remote Work Service Animal On-site Accommodations Visual Support…" at bounding box center [1071, 300] width 271 height 31
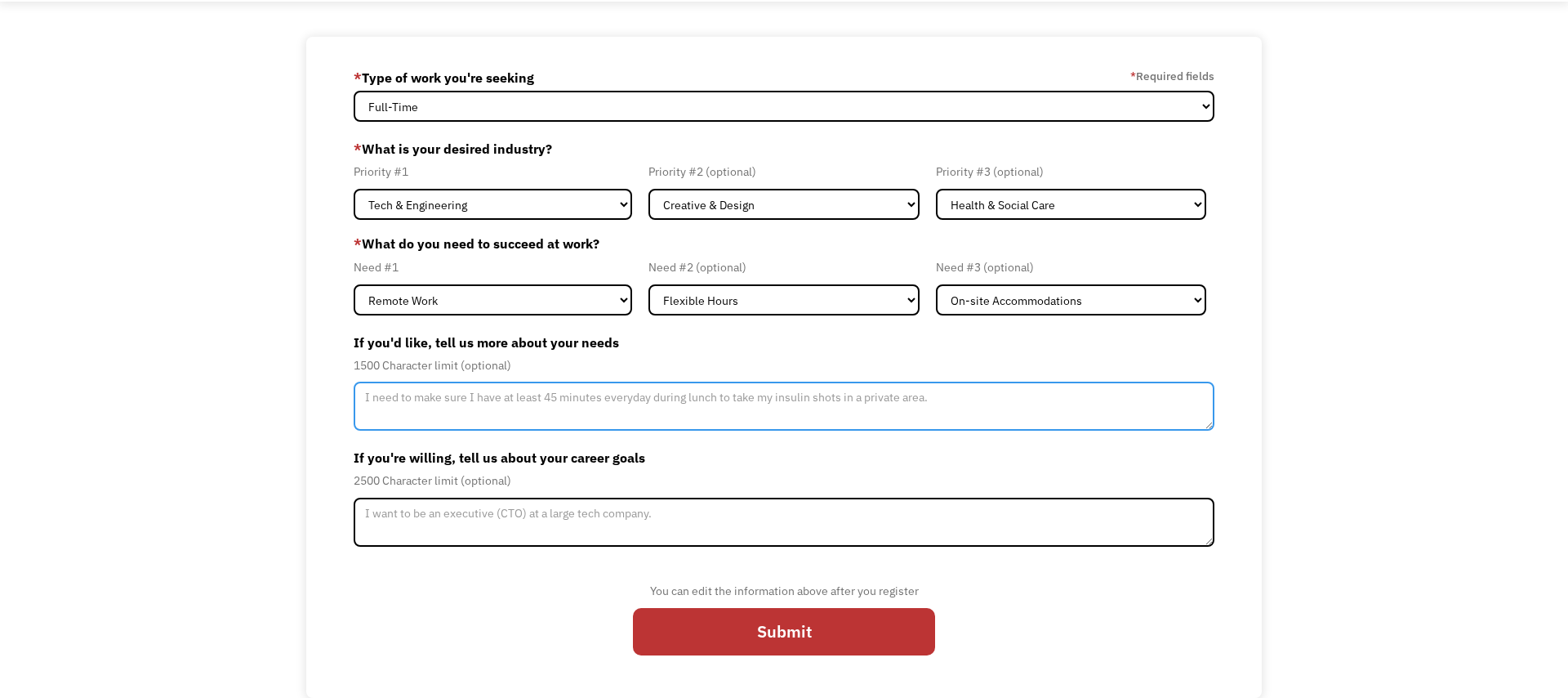
click at [579, 426] on textarea "Member-Update-Form-Step2" at bounding box center [784, 406] width 862 height 49
click at [535, 418] on textarea "Member-Update-Form-Step2" at bounding box center [784, 406] width 862 height 49
type textarea "I need to make sure I can work from home and can set my own hours (reasonably s…"
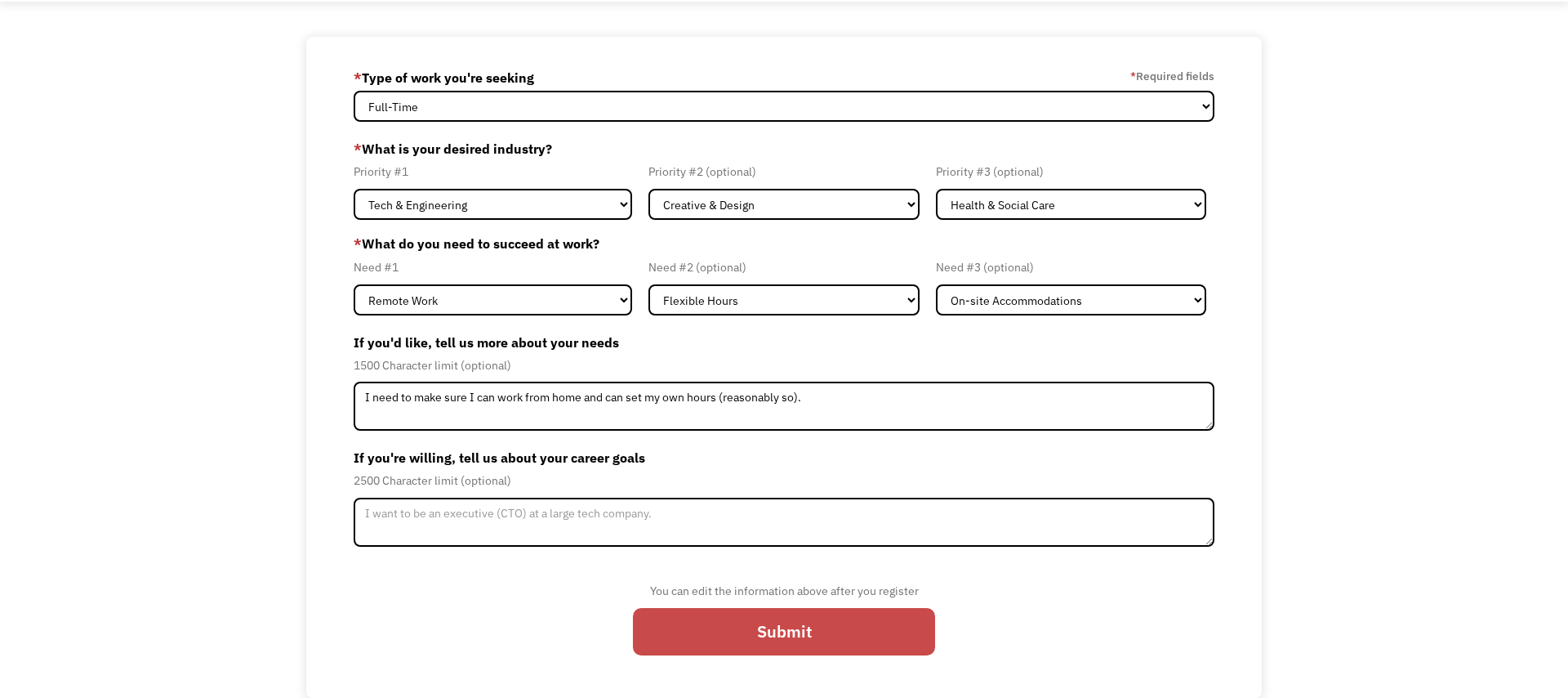
click at [806, 642] on input "Submit" at bounding box center [784, 632] width 302 height 47
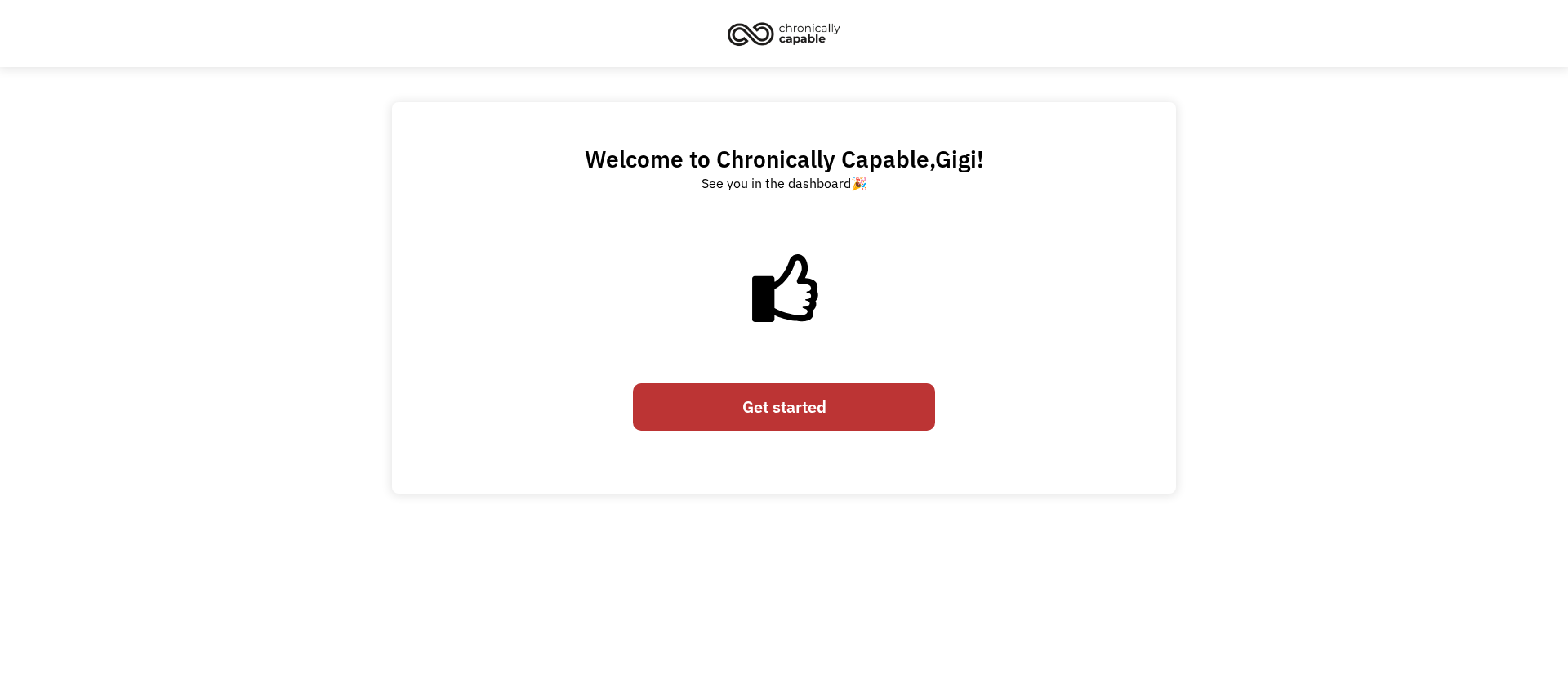
click at [782, 416] on link "Get started" at bounding box center [784, 407] width 302 height 47
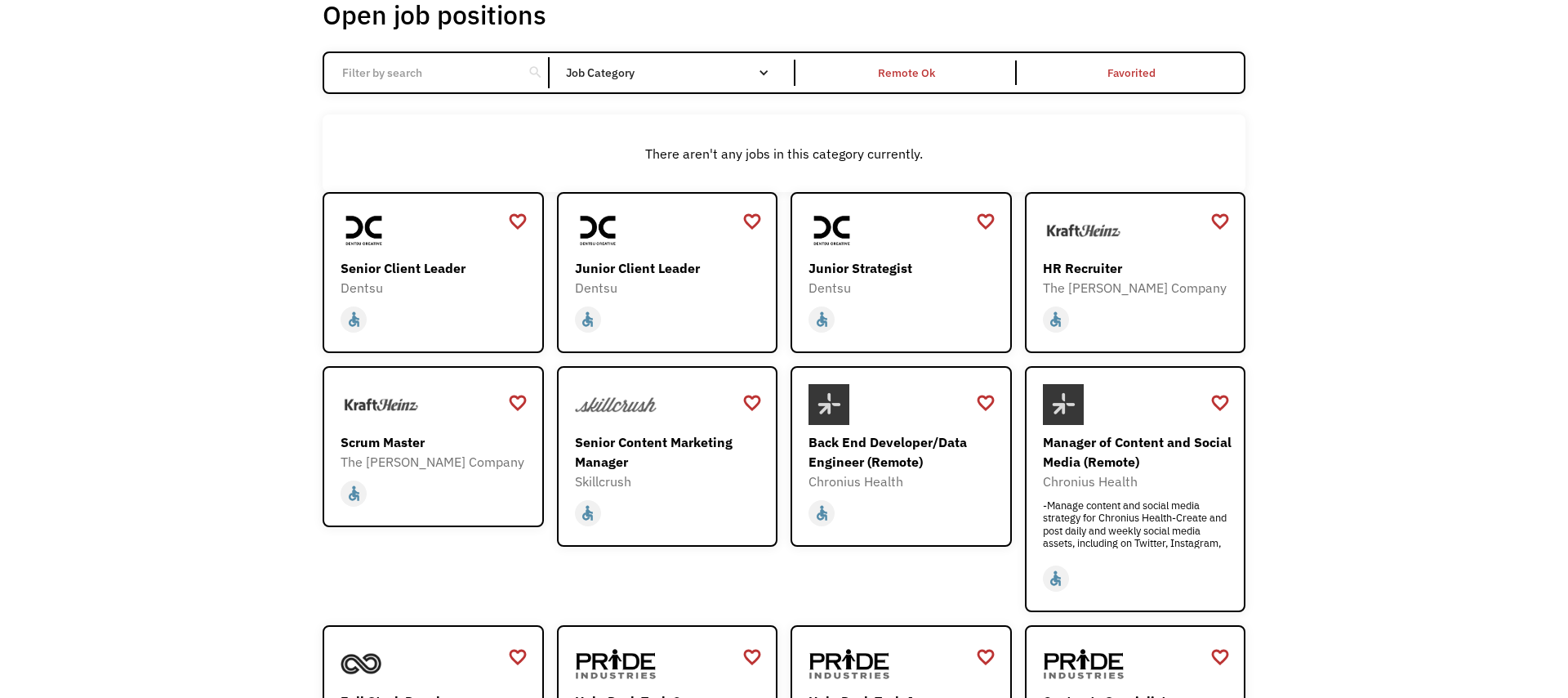
scroll to position [202, 0]
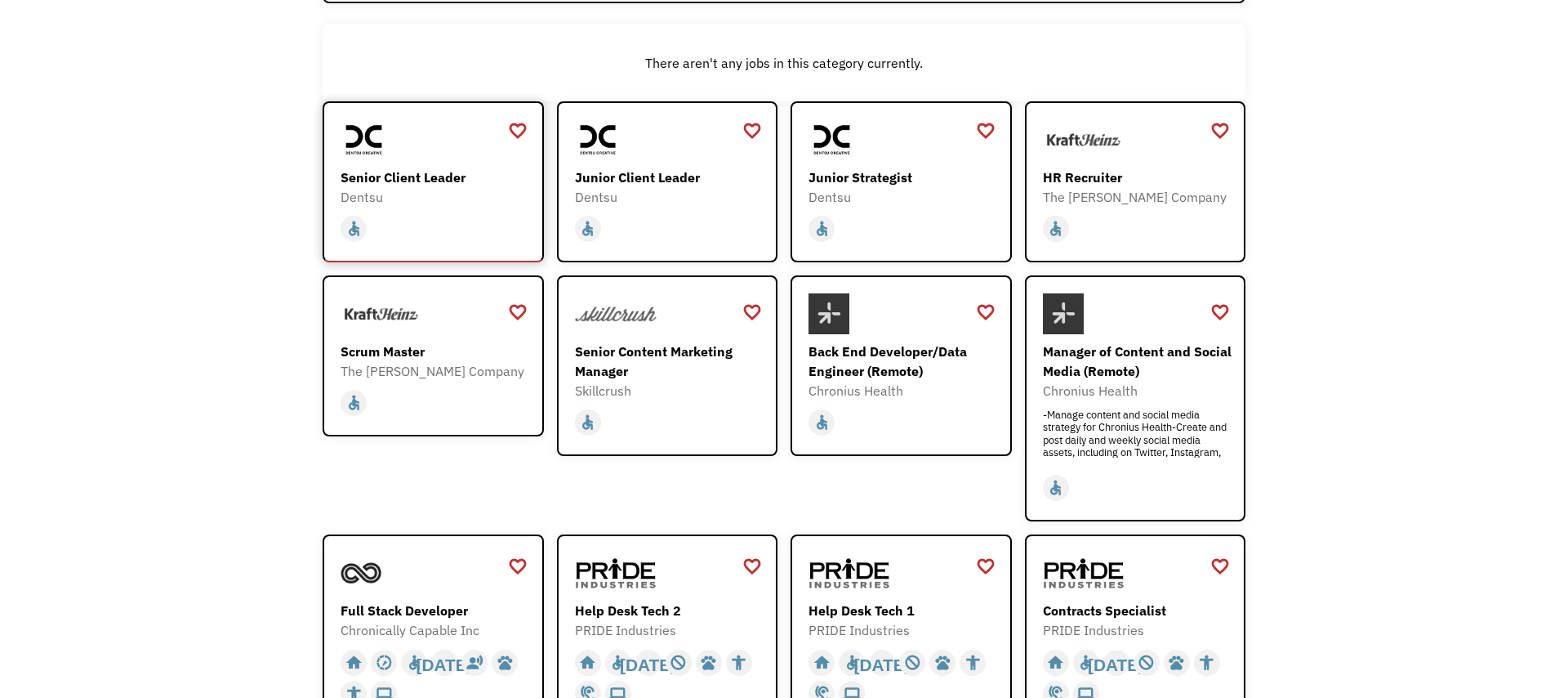
click at [431, 230] on div "home slow_motion_video accessible [DATE] not_interested supervisor_account reco…" at bounding box center [436, 229] width 190 height 31
click at [270, 428] on div "Open job positions You have X liked items Search search Filter by category Admi…" at bounding box center [784, 352] width 1568 height 977
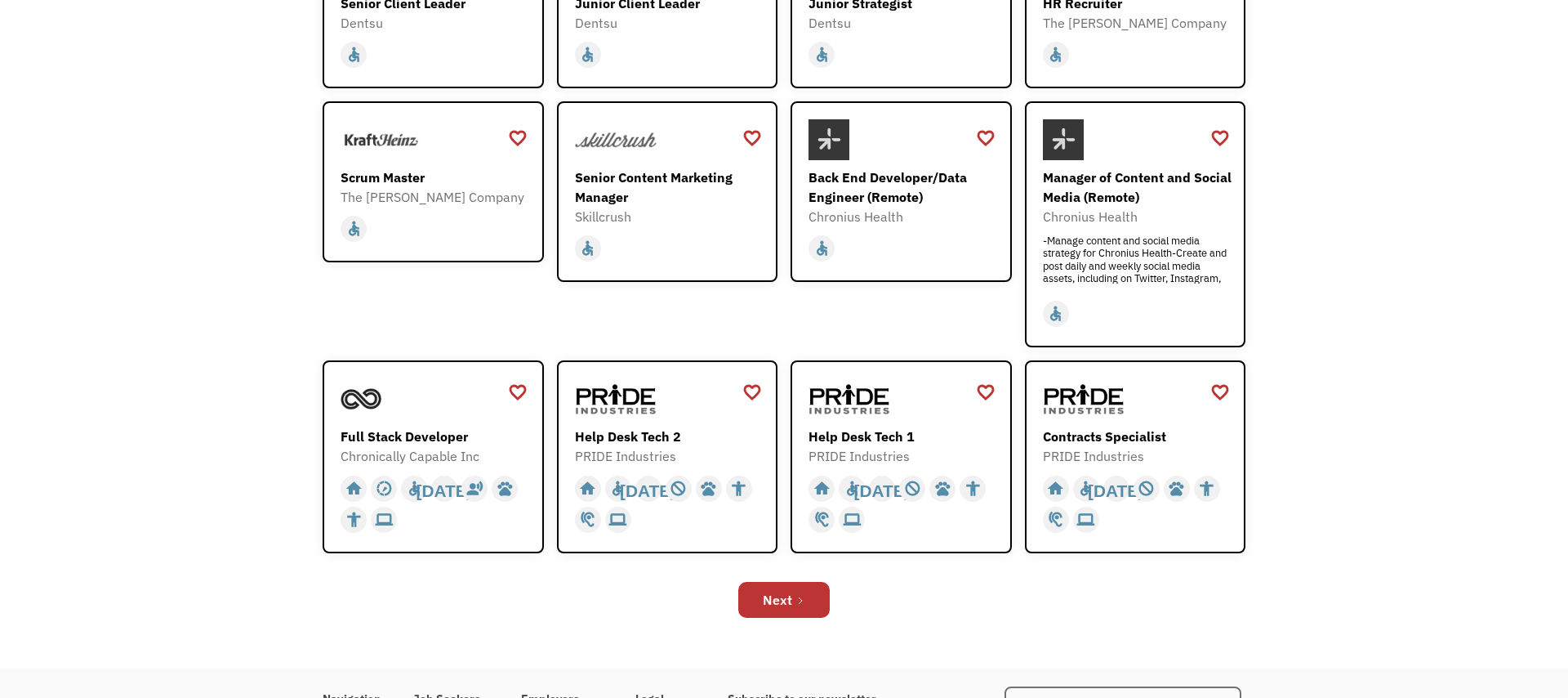
scroll to position [392, 0]
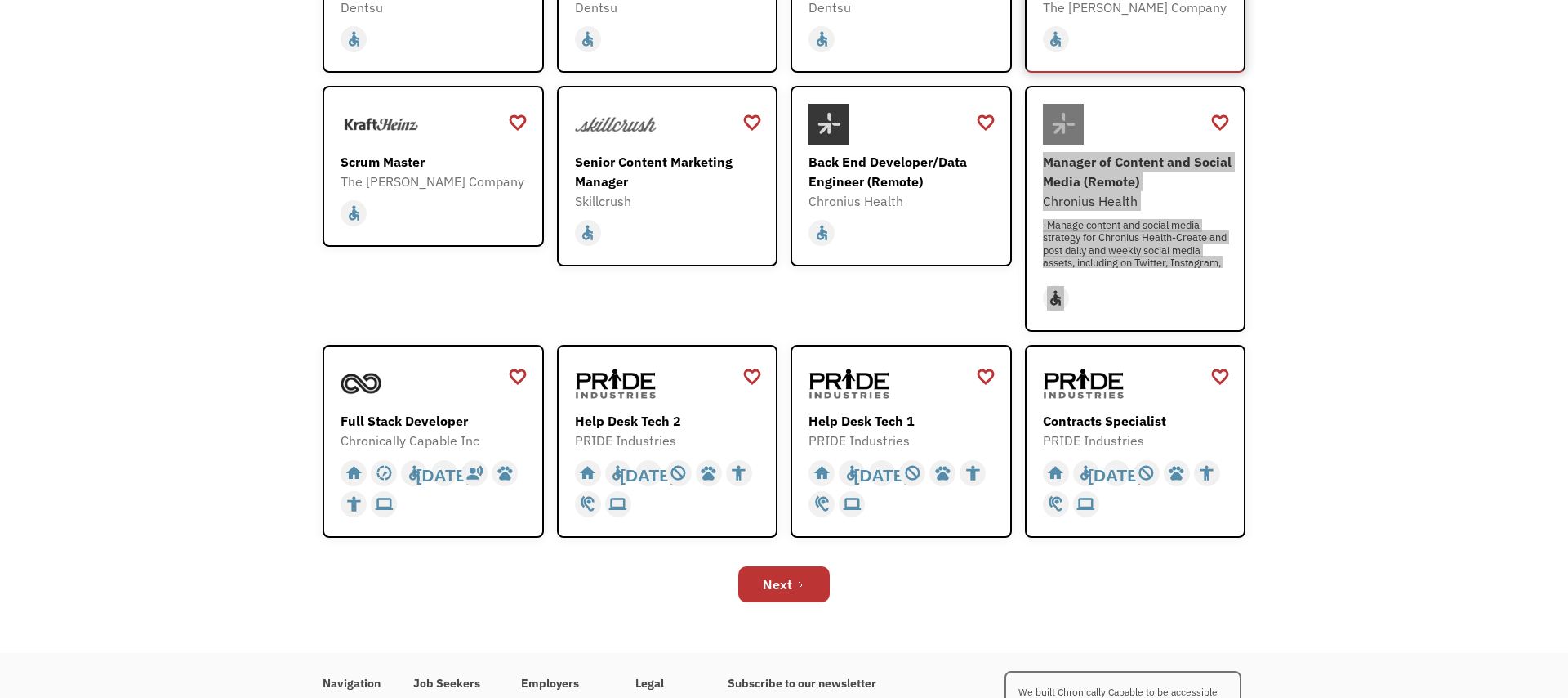
drag, startPoint x: 1136, startPoint y: 157, endPoint x: 1214, endPoint y: 1, distance: 174.4
click at [0, 0] on div "Open job positions You have X liked items Search search Filter by category Admi…" at bounding box center [784, 163] width 1568 height 977
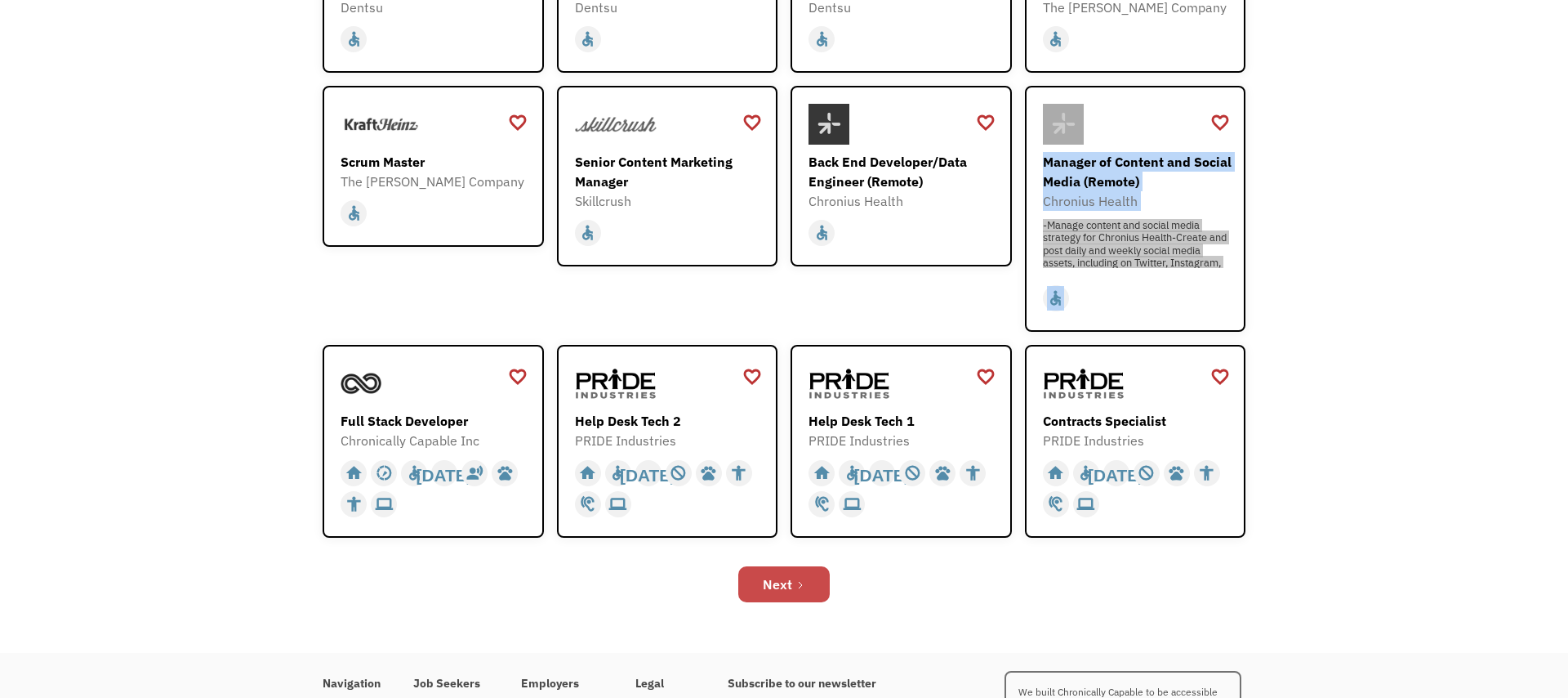
click at [769, 577] on div "Next" at bounding box center [778, 584] width 29 height 20
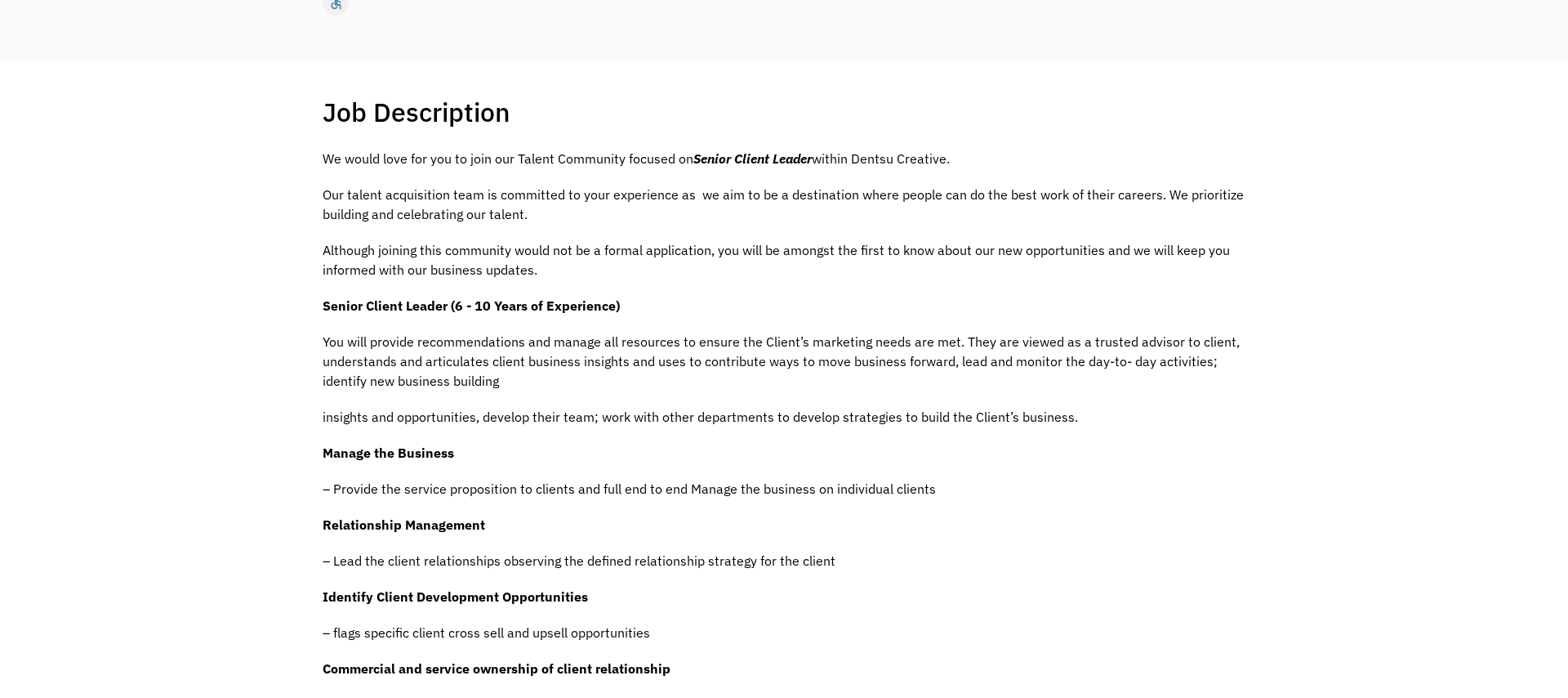
scroll to position [198, 0]
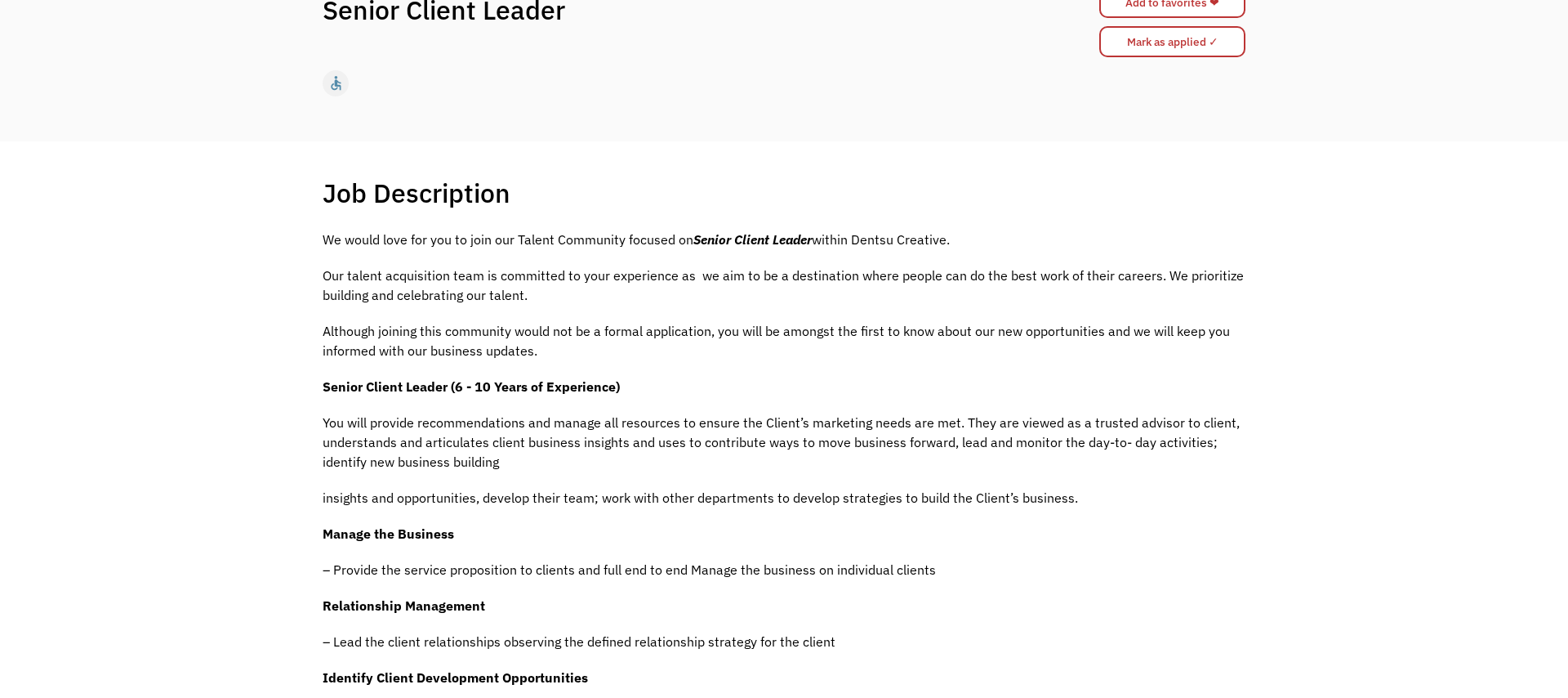
drag, startPoint x: 904, startPoint y: 244, endPoint x: 857, endPoint y: 245, distance: 47.0
click at [857, 245] on p "We would love for you to join our Talent Community focused on Senior Client Lea…" at bounding box center [784, 239] width 922 height 20
copy p "Dentsu Creative."
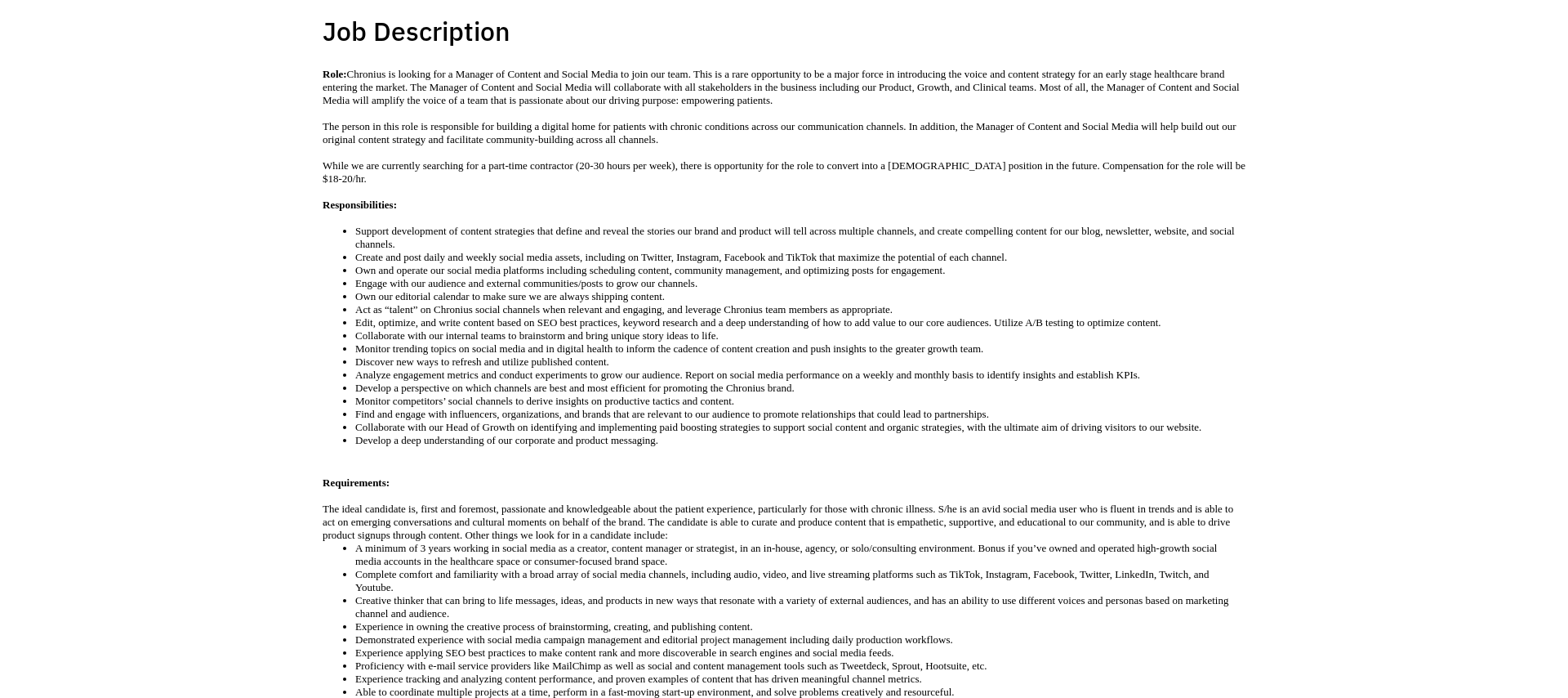
scroll to position [400, 0]
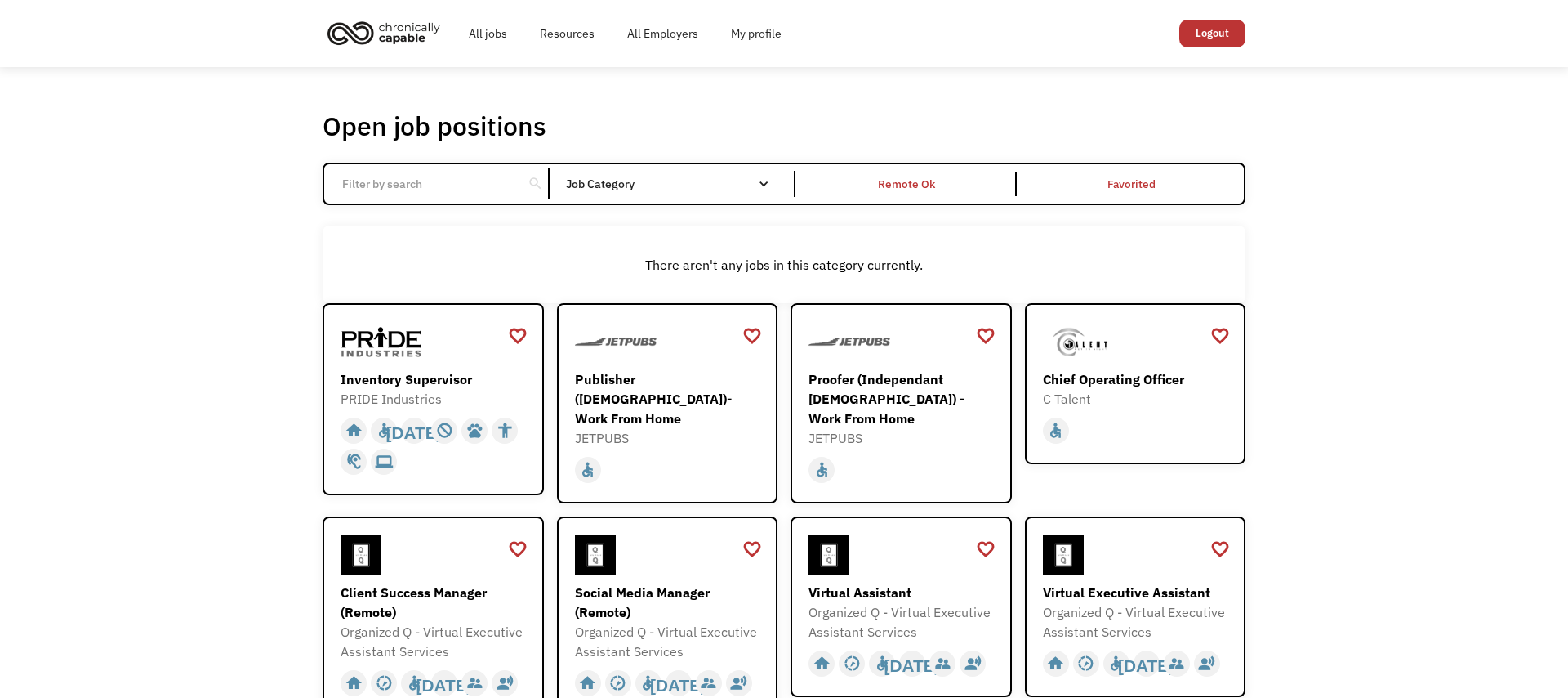
click at [240, 418] on div "Open job positions You have X liked items Search search Filter by category Admi…" at bounding box center [784, 598] width 1568 height 1063
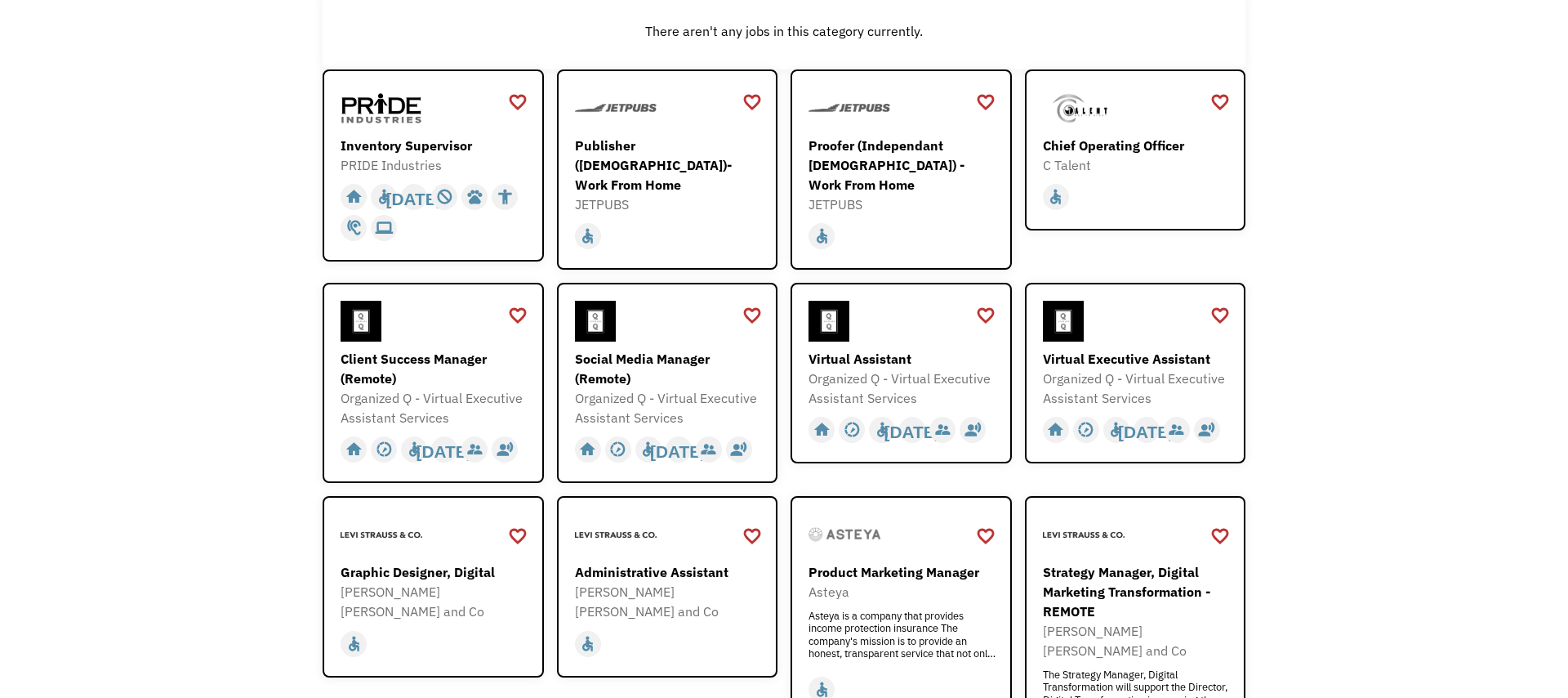
scroll to position [325, 0]
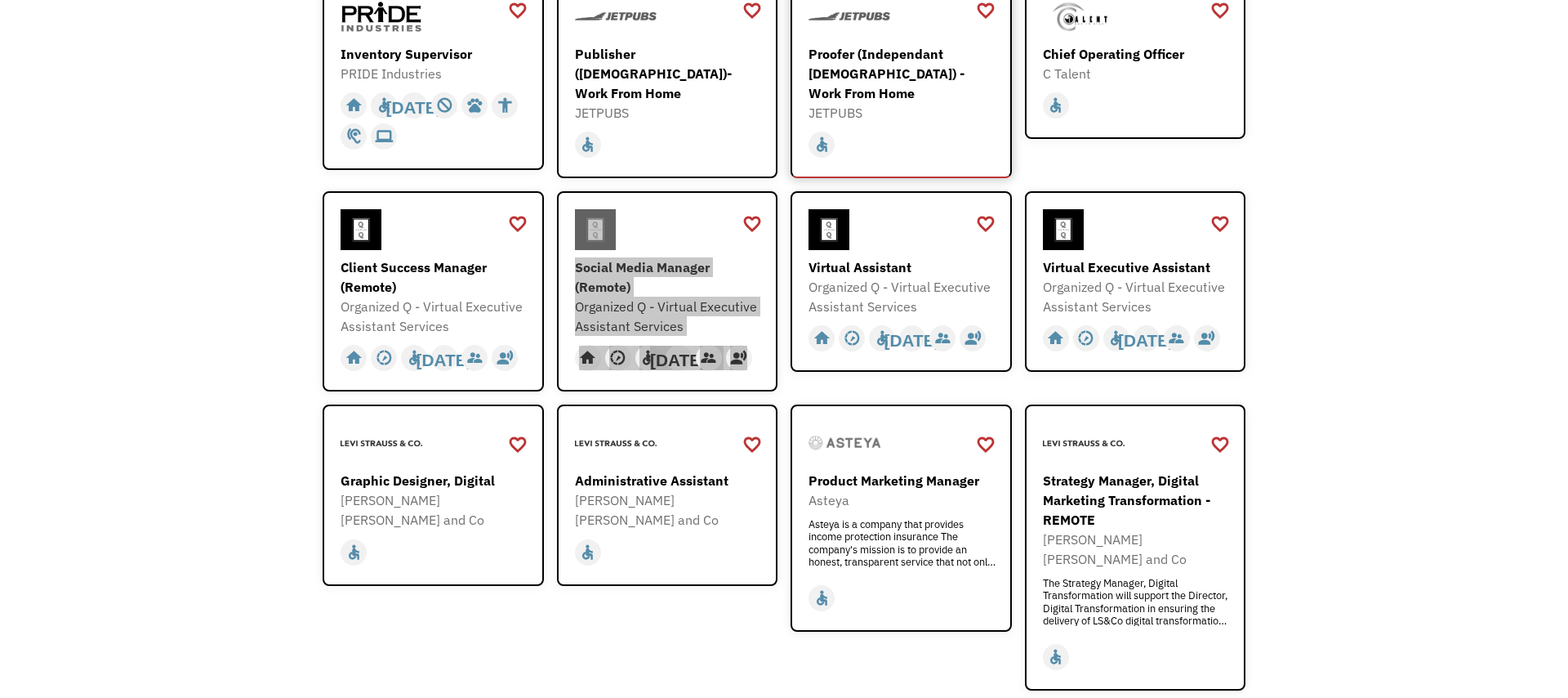
drag, startPoint x: 620, startPoint y: 265, endPoint x: 862, endPoint y: 121, distance: 281.6
click at [0, 0] on div "Open job positions You have X liked items Search search Filter by category Admi…" at bounding box center [784, 273] width 1568 height 1063
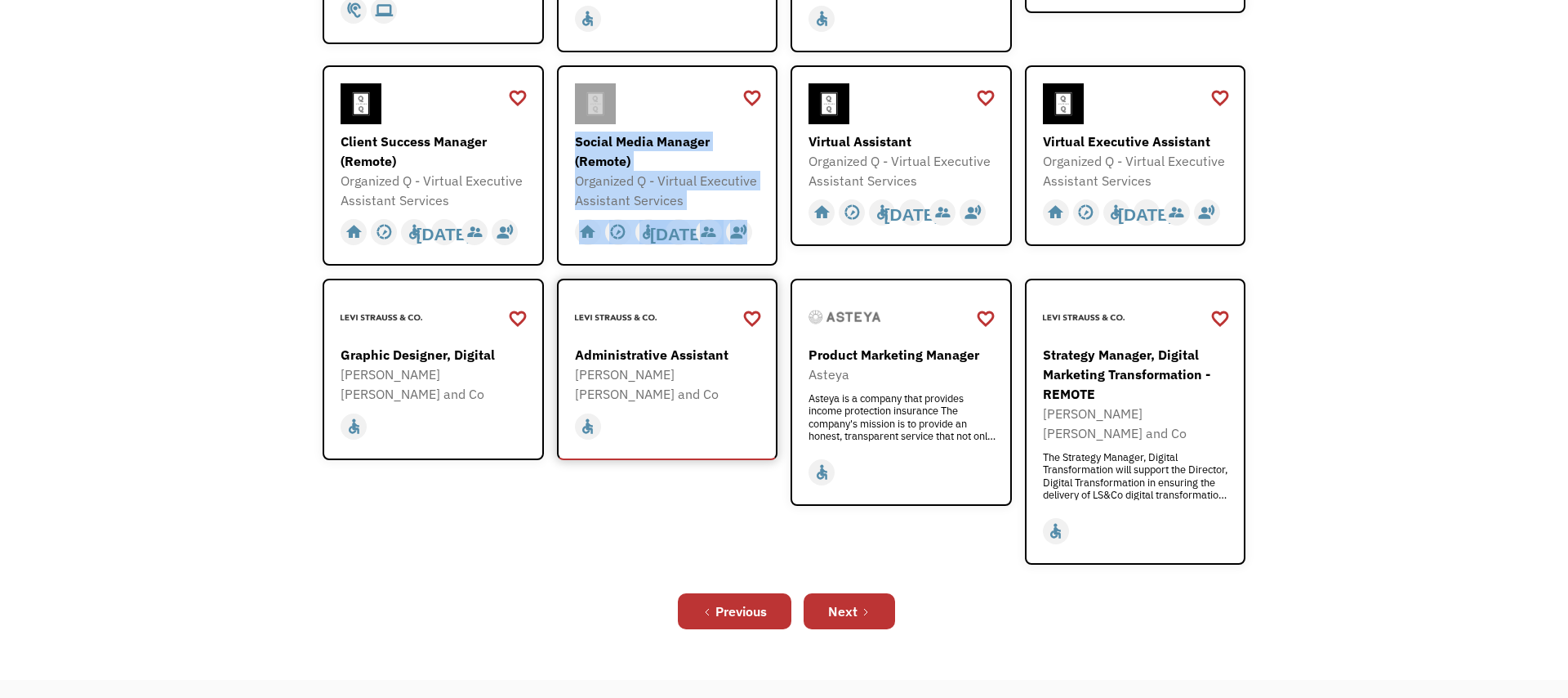
scroll to position [452, 0]
click at [859, 593] on link "Next" at bounding box center [850, 611] width 92 height 36
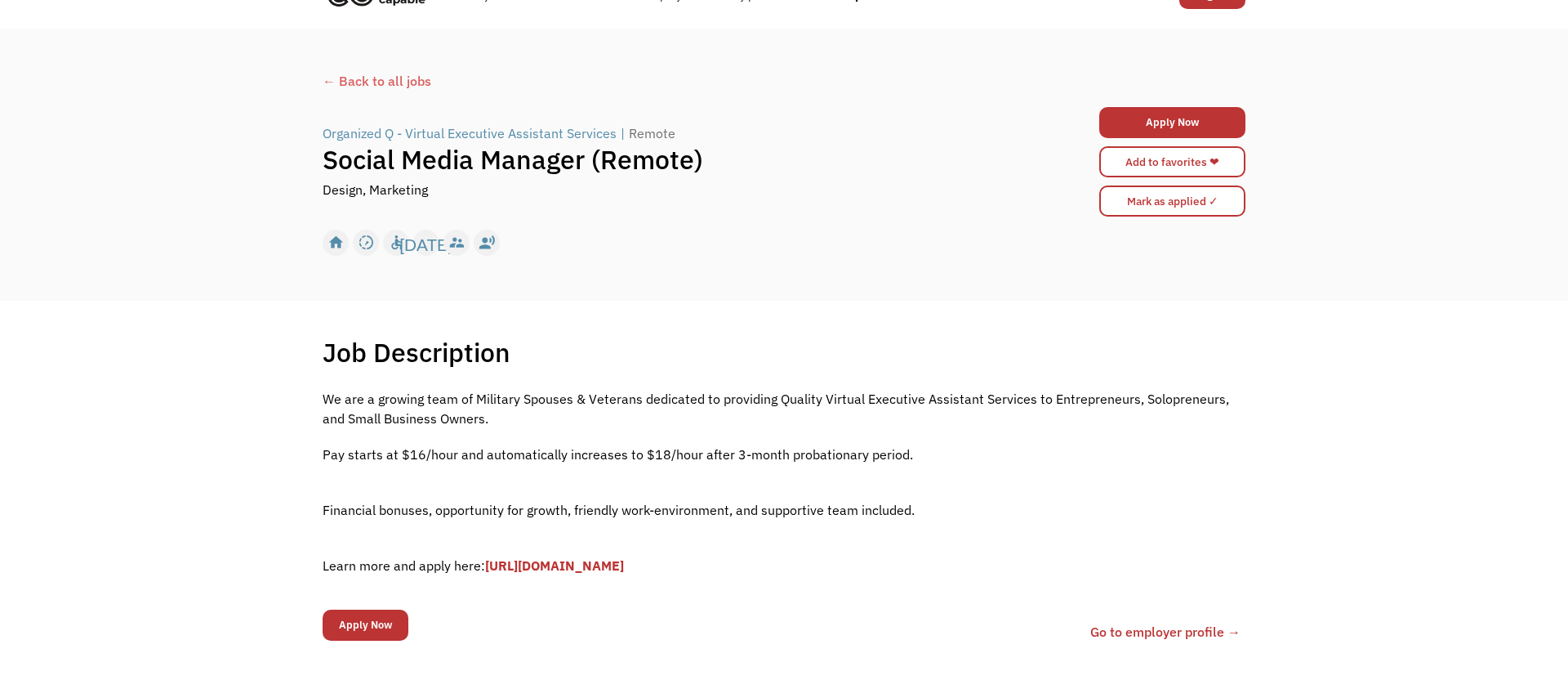
scroll to position [46, 0]
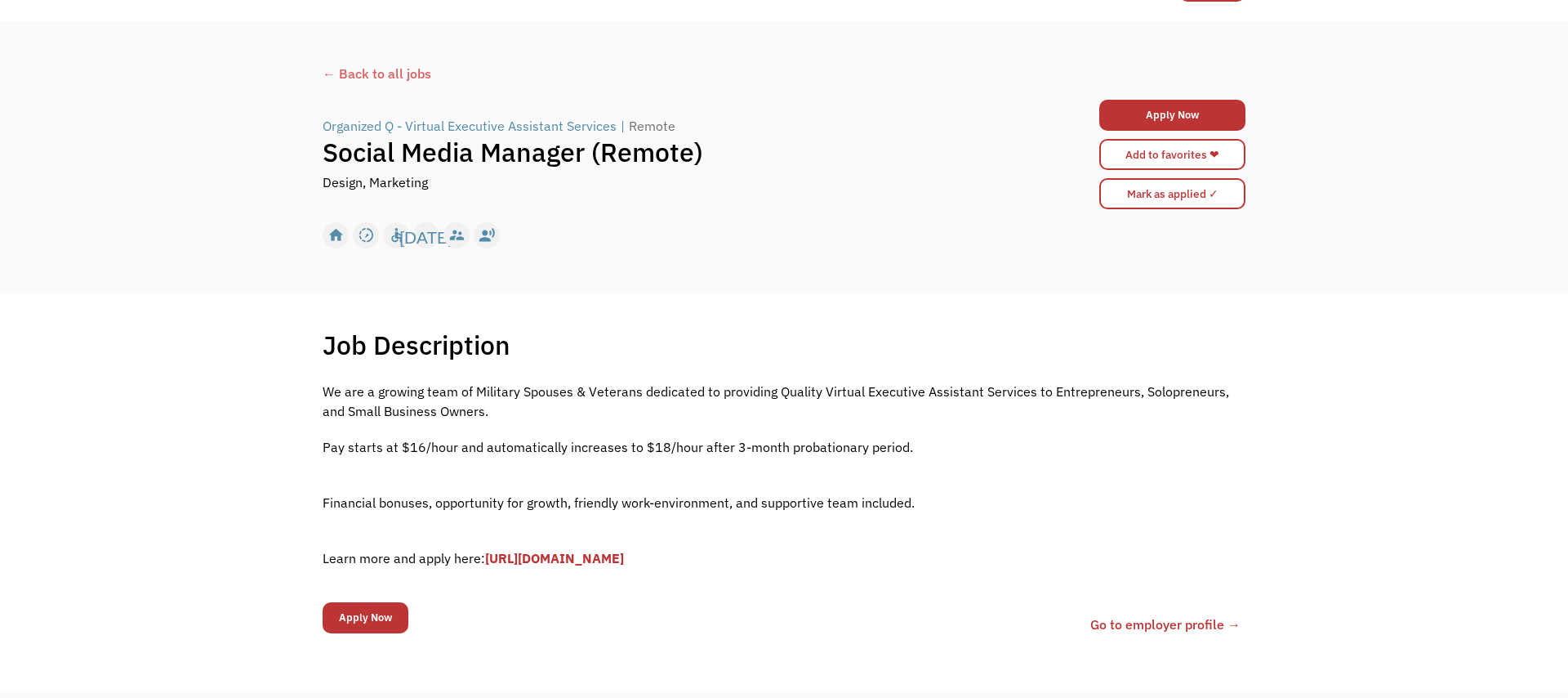
click at [663, 419] on p "We are a growing team of Military Spouses & Veterans dedicated to providing Qua…" at bounding box center [784, 401] width 922 height 39
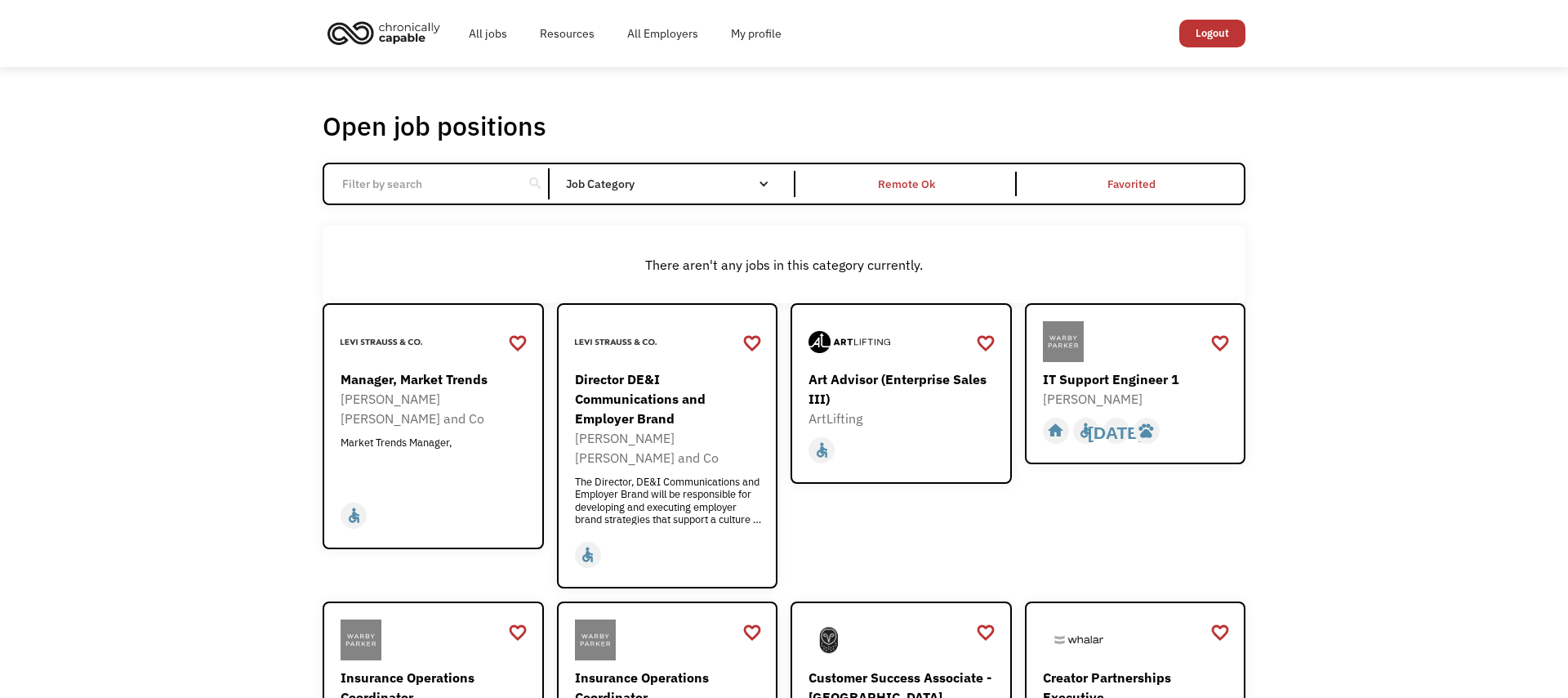
click at [264, 499] on div "Open job positions You have X liked items Search search Filter by category Admi…" at bounding box center [784, 579] width 1568 height 1024
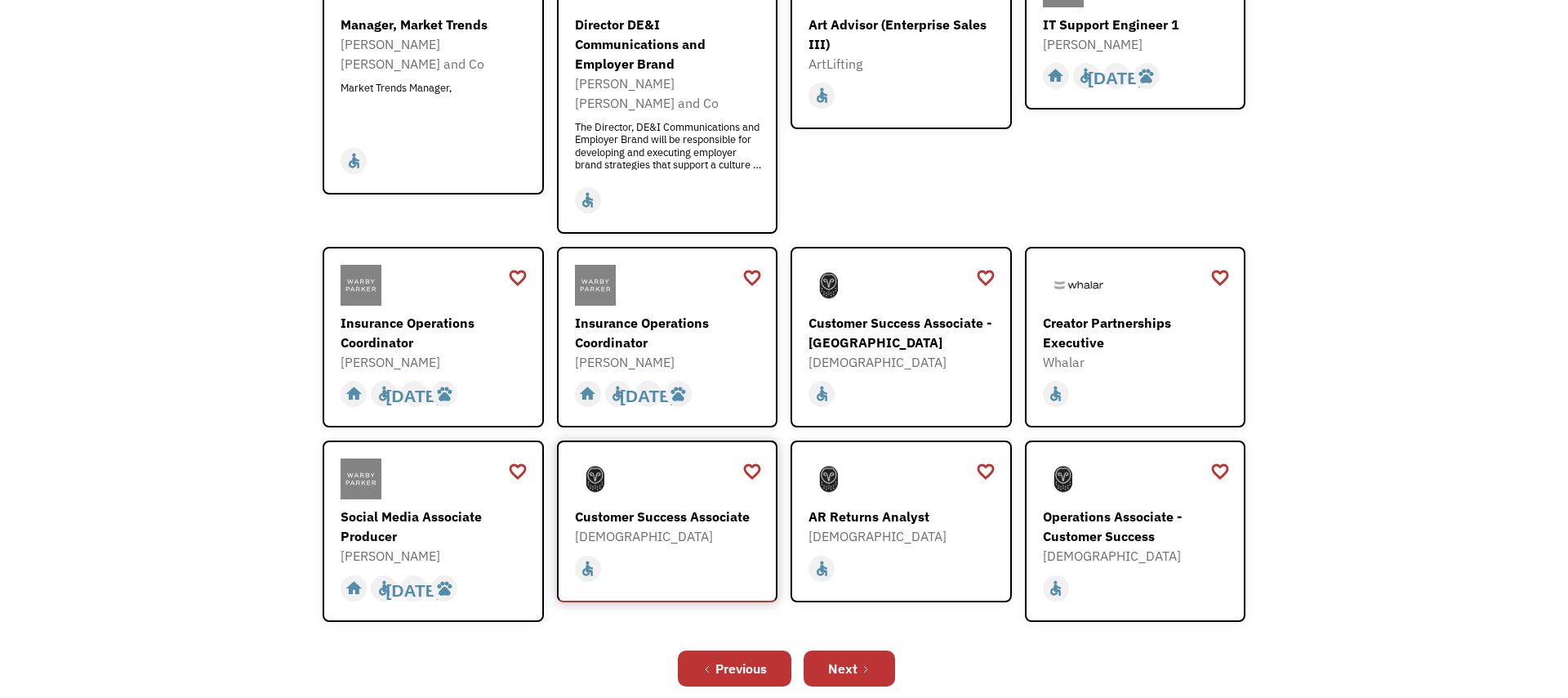
scroll to position [381, 0]
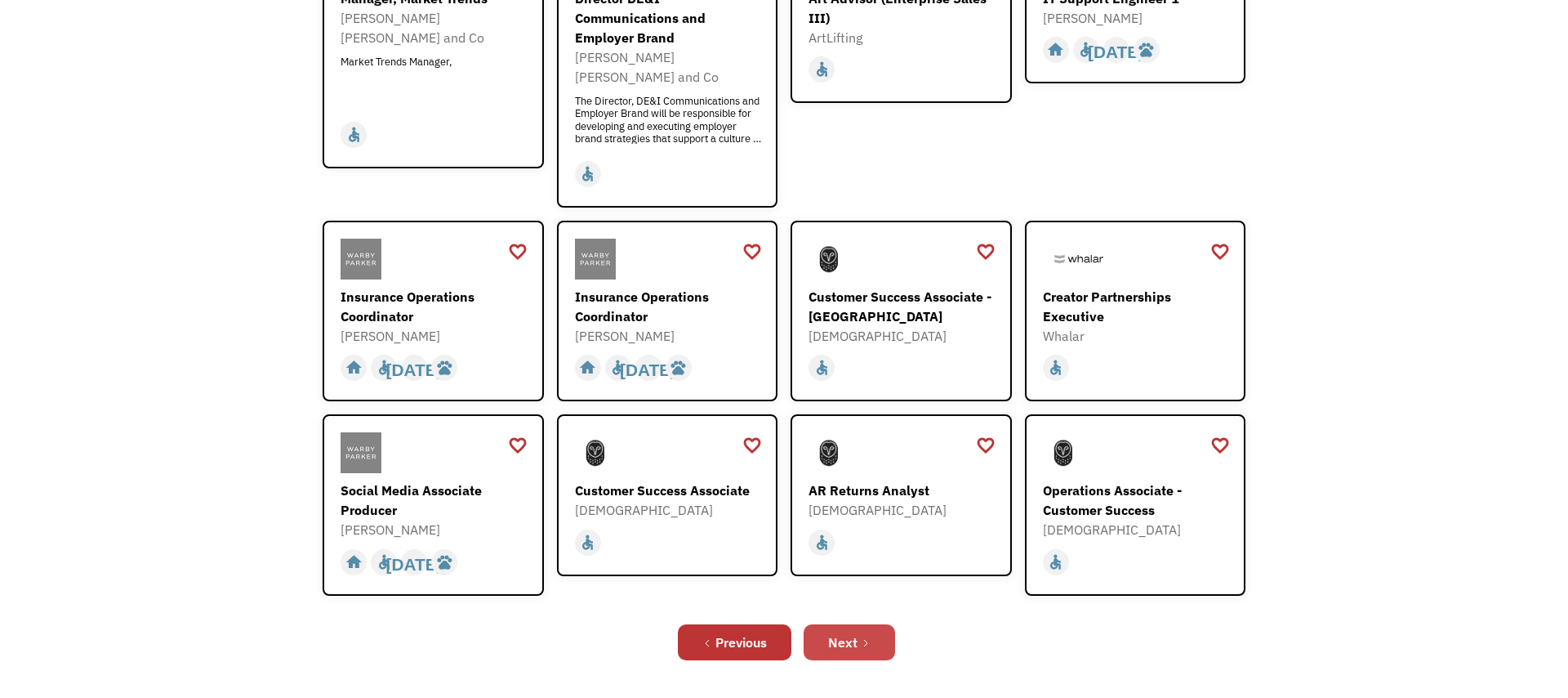
click at [855, 633] on div "Next" at bounding box center [843, 642] width 29 height 20
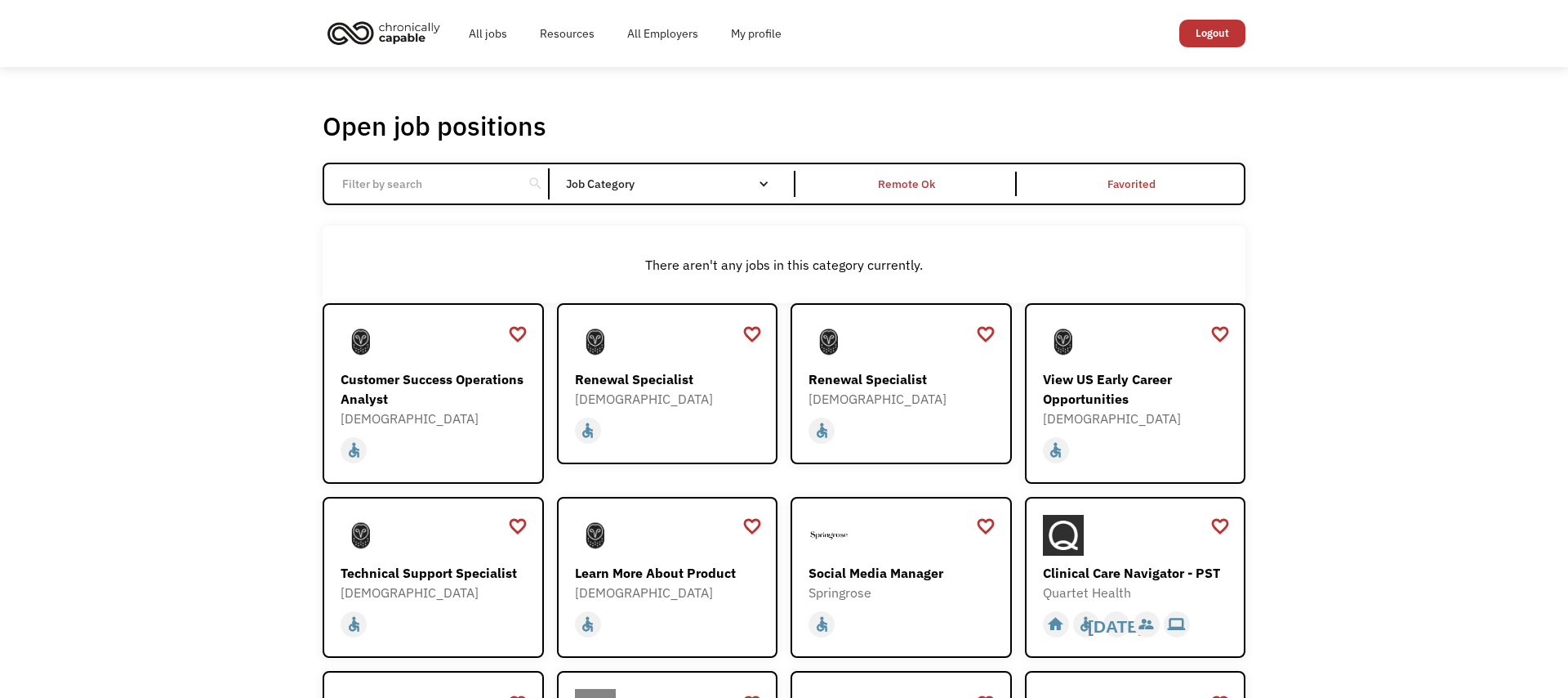
click at [208, 472] on div "Open job positions You have X liked items Search search Filter by category Admi…" at bounding box center [784, 526] width 1568 height 919
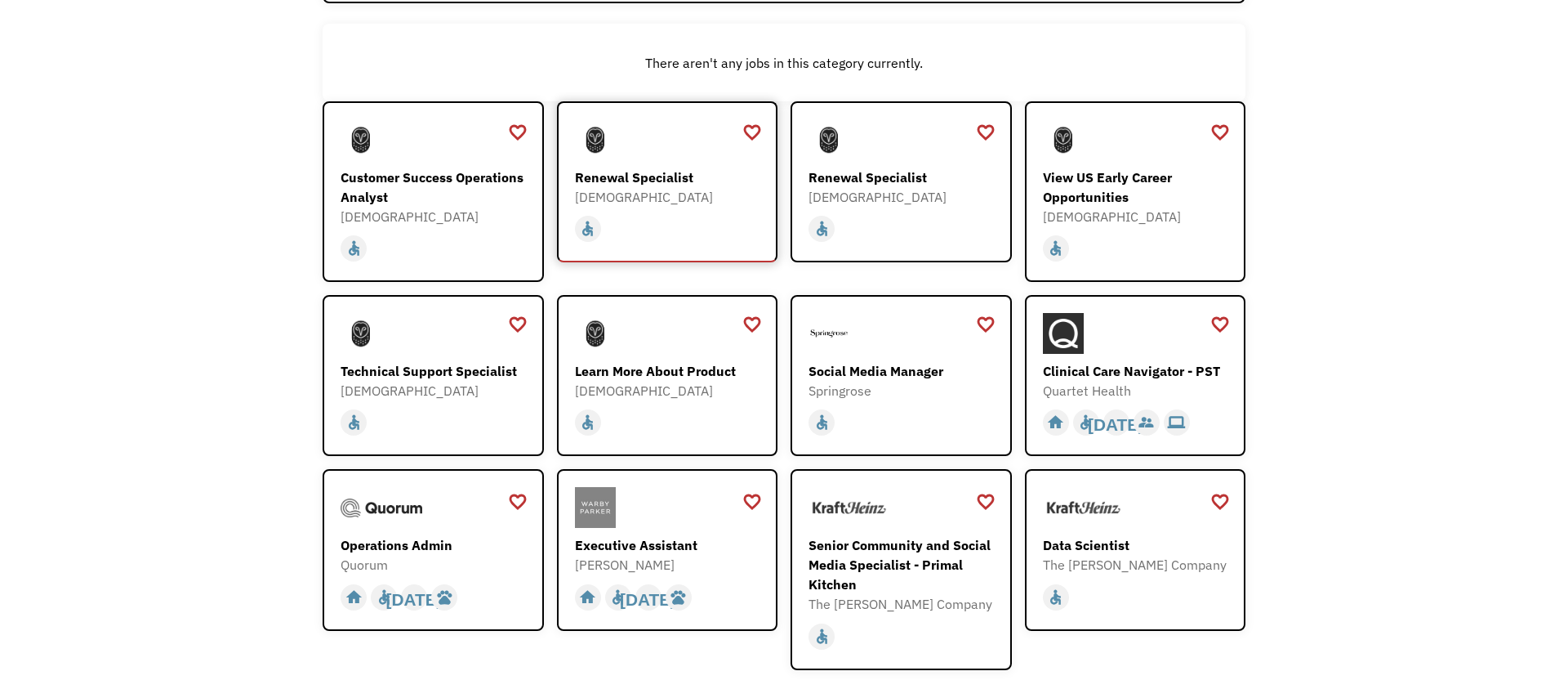
scroll to position [230, 0]
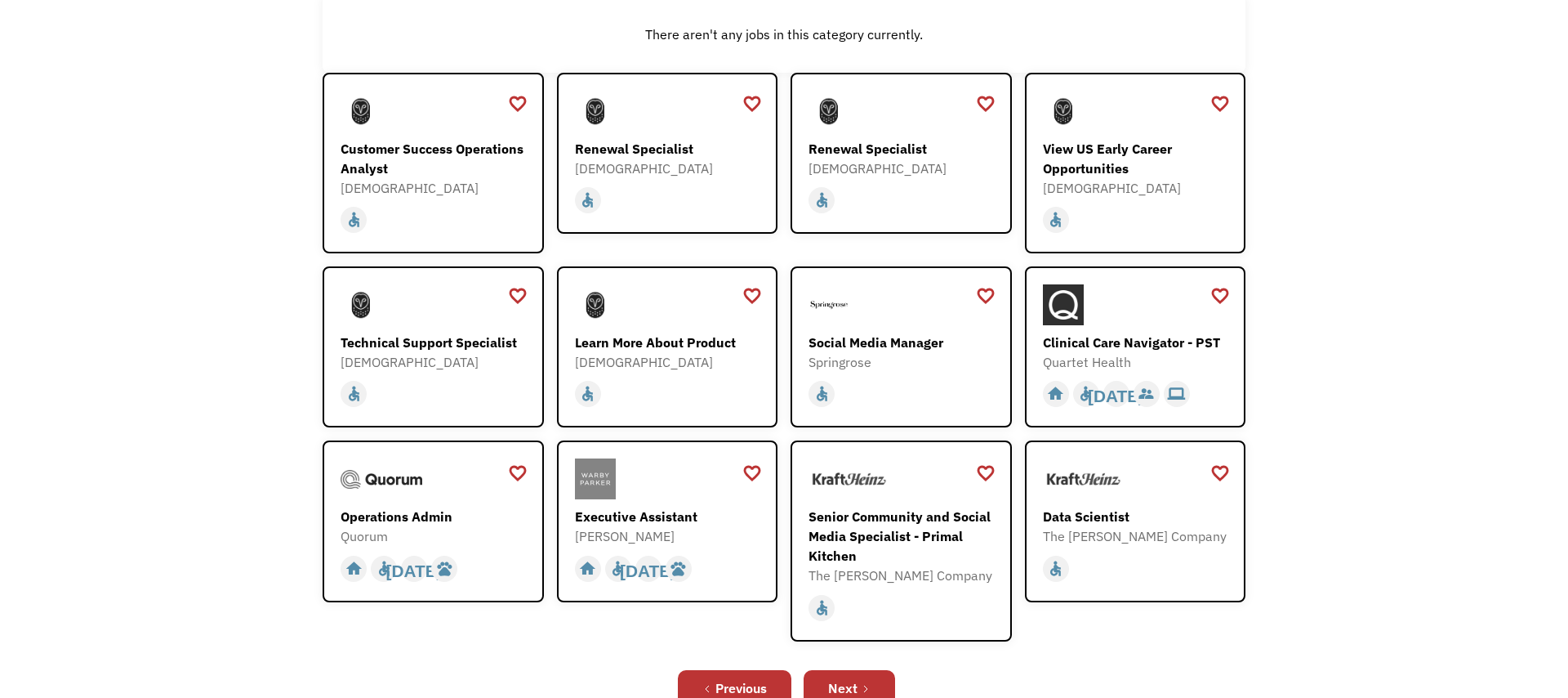
drag, startPoint x: 695, startPoint y: 207, endPoint x: 916, endPoint y: 59, distance: 266.0
click at [0, 0] on div "Open job positions You have X liked items Search search Filter by category Admi…" at bounding box center [784, 296] width 1568 height 919
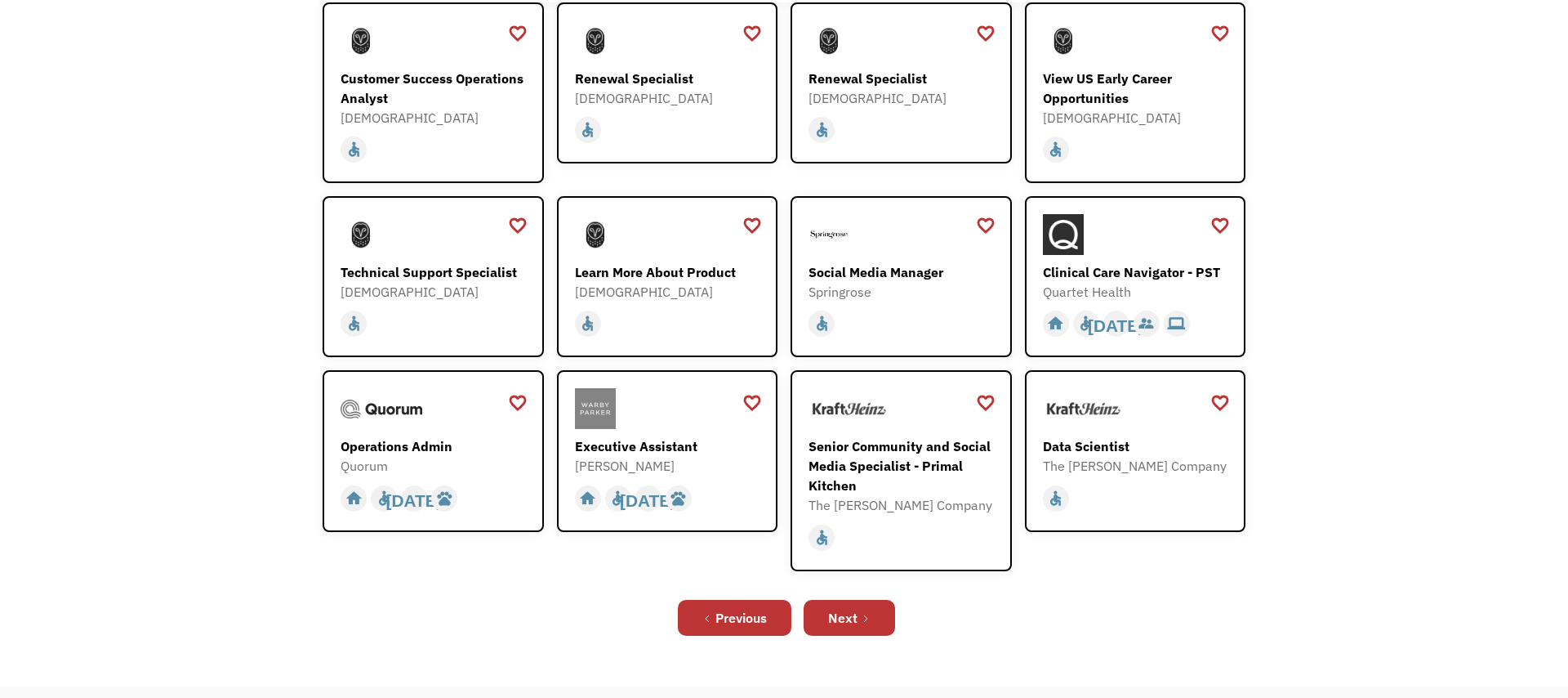
scroll to position [306, 0]
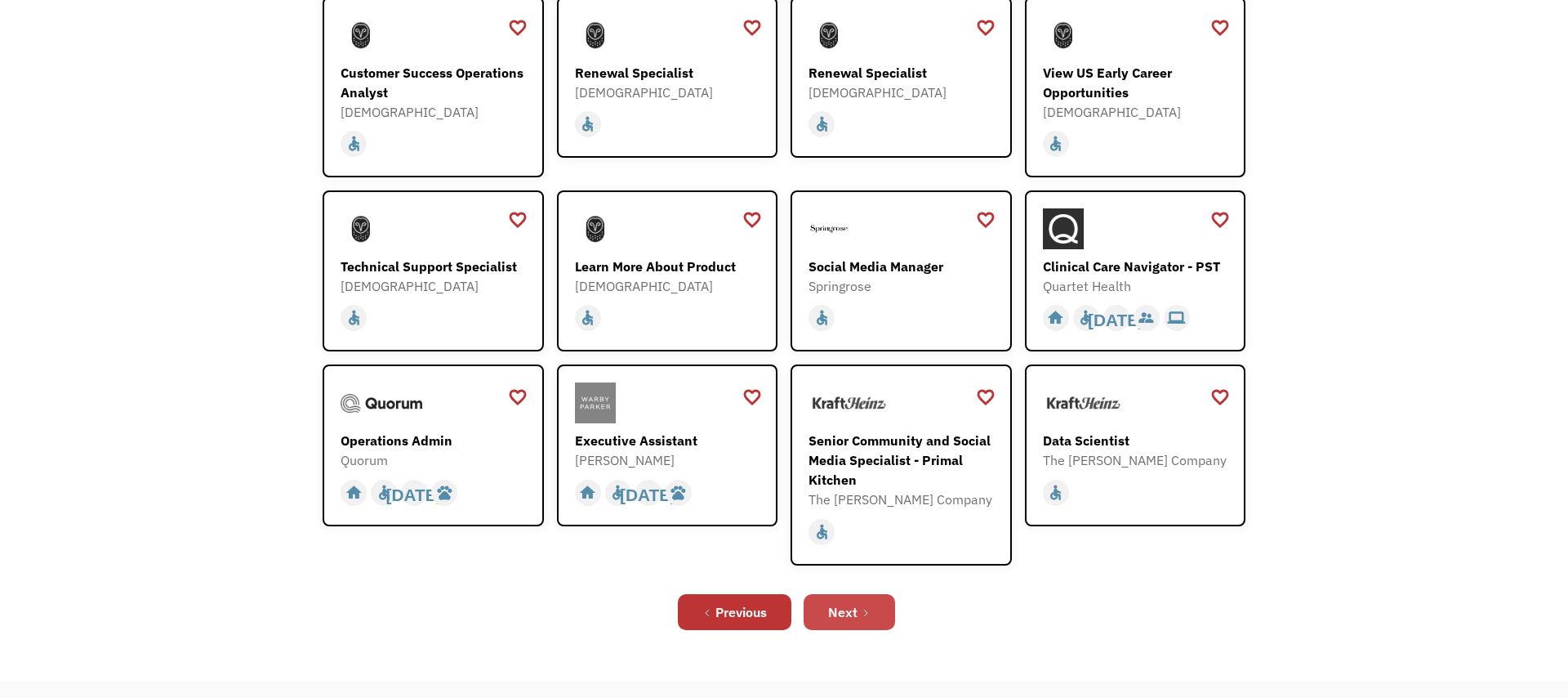
click at [865, 606] on link "Next" at bounding box center [850, 612] width 92 height 36
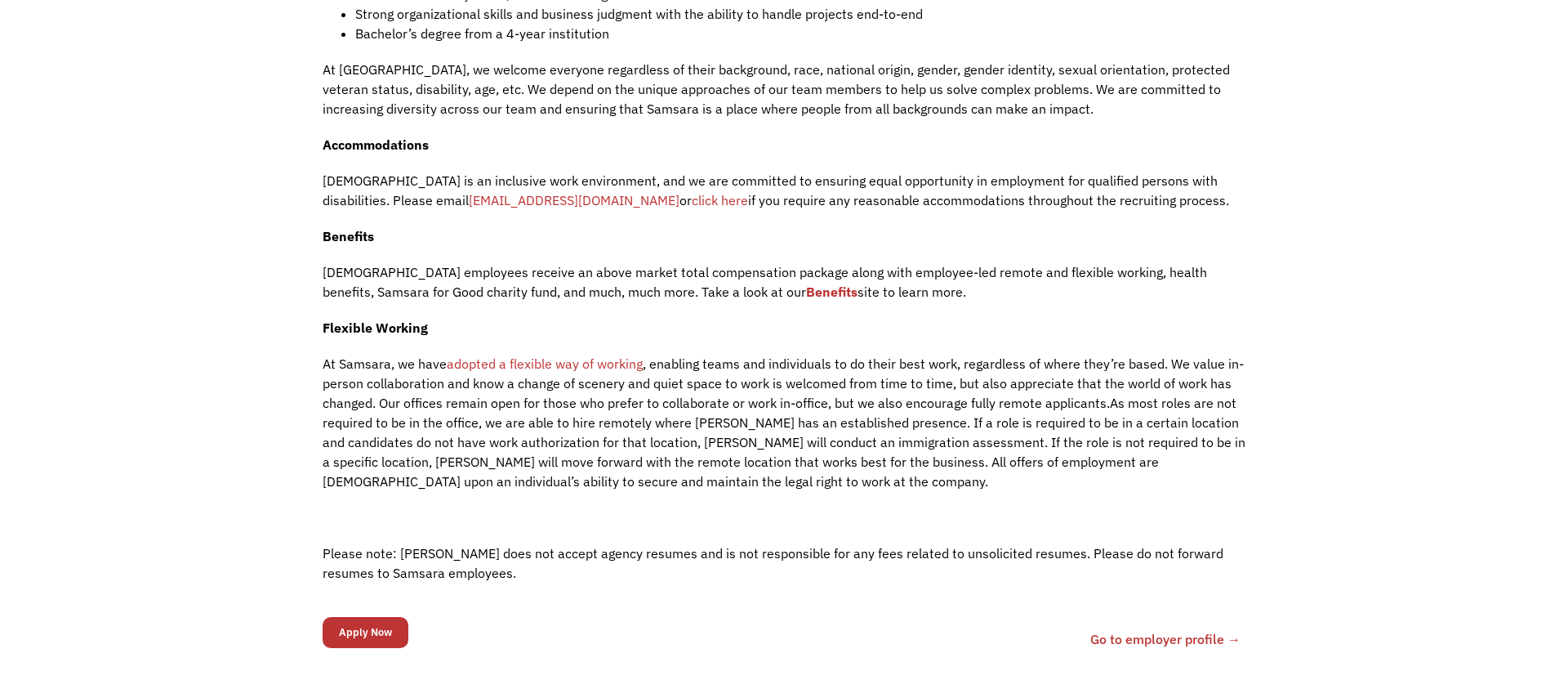
scroll to position [1803, 0]
click at [771, 508] on p at bounding box center [784, 518] width 922 height 20
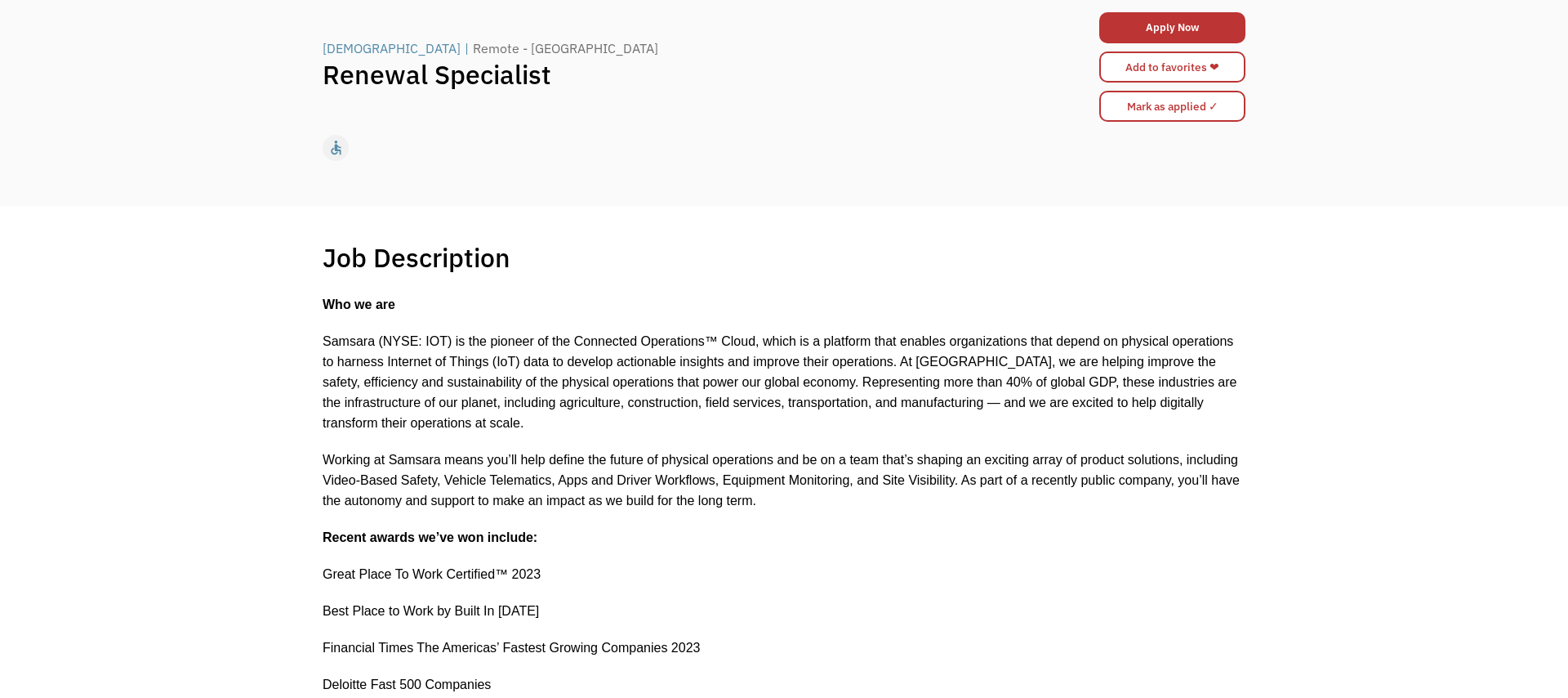
scroll to position [125, 0]
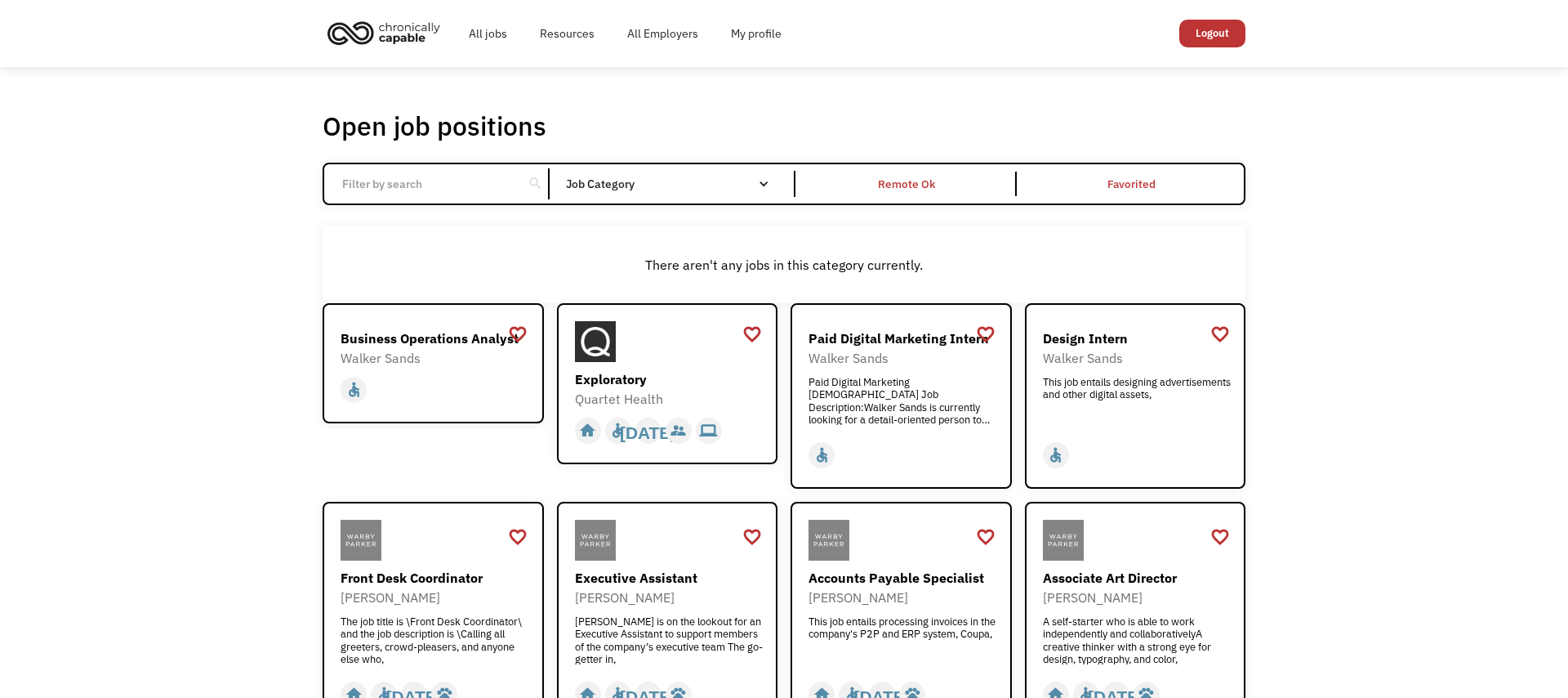
click at [217, 487] on div "Open job positions You have X liked items Search search Filter by category Admi…" at bounding box center [784, 600] width 1568 height 1067
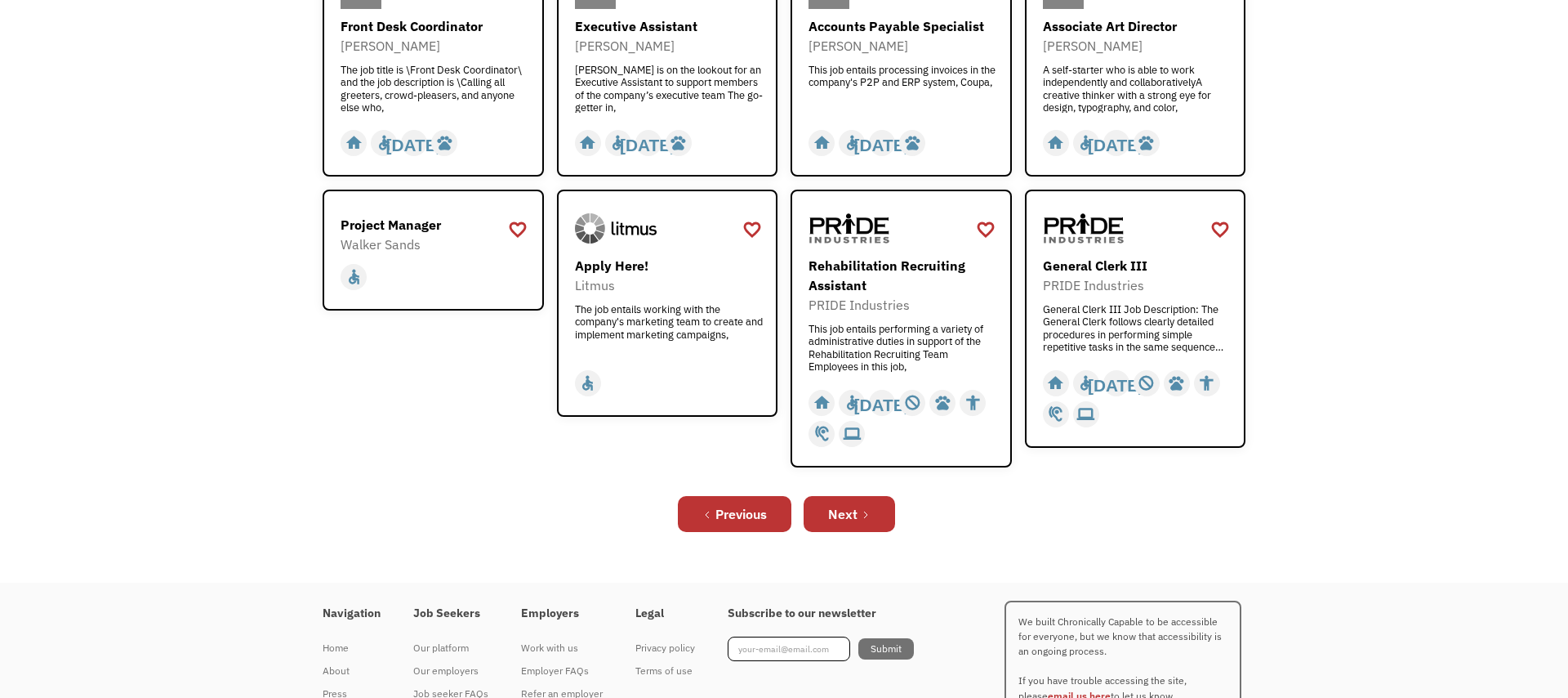
scroll to position [585, 0]
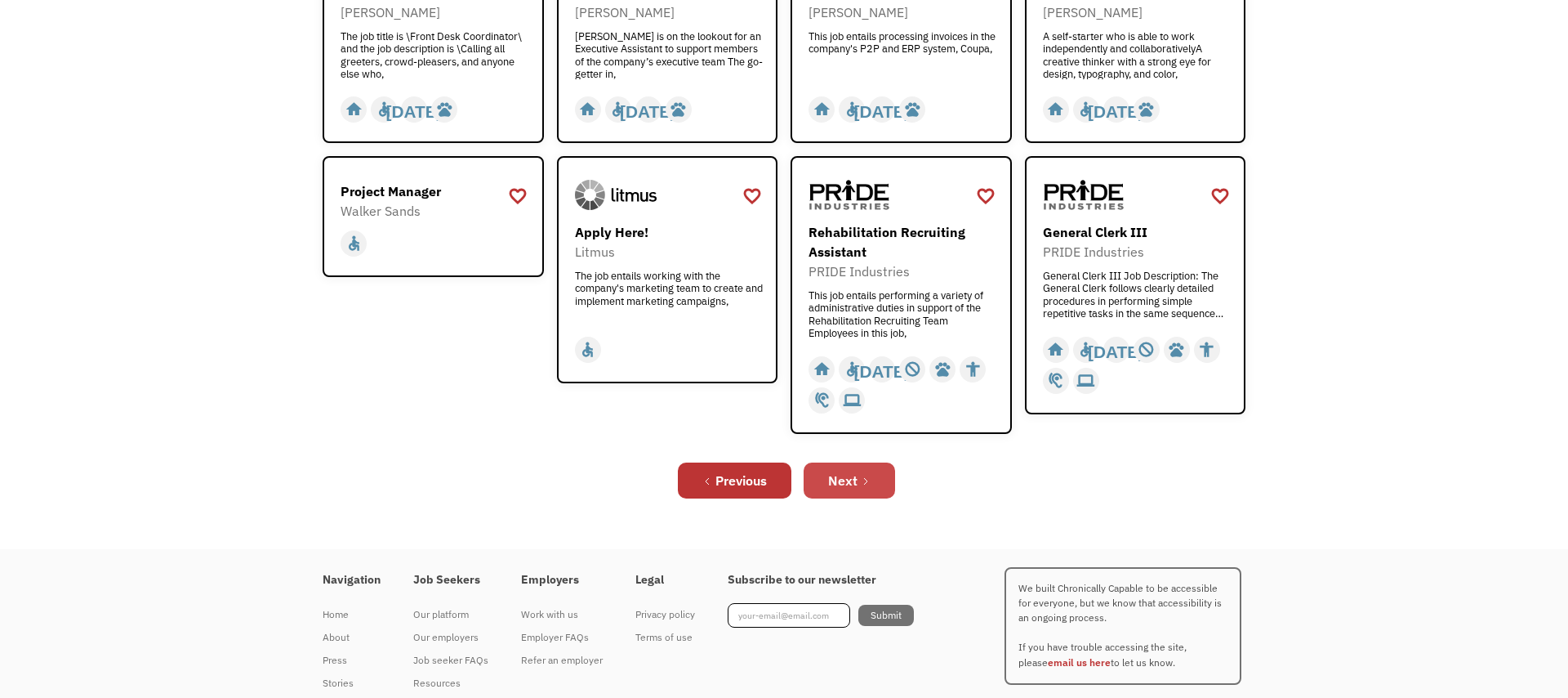
click at [852, 489] on div "Next" at bounding box center [843, 481] width 29 height 20
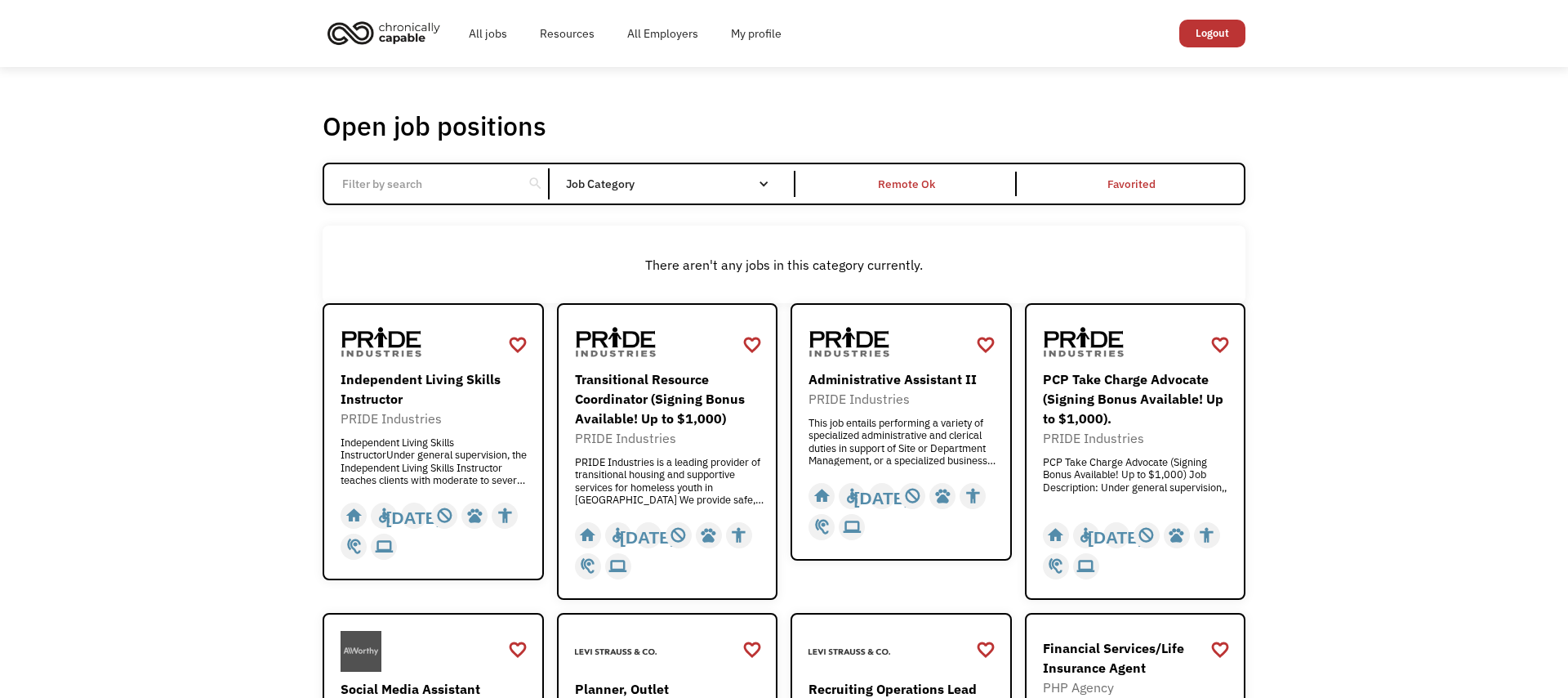
click at [99, 386] on div "Open job positions You have X liked items Search search Filter by category Admi…" at bounding box center [784, 665] width 1568 height 1197
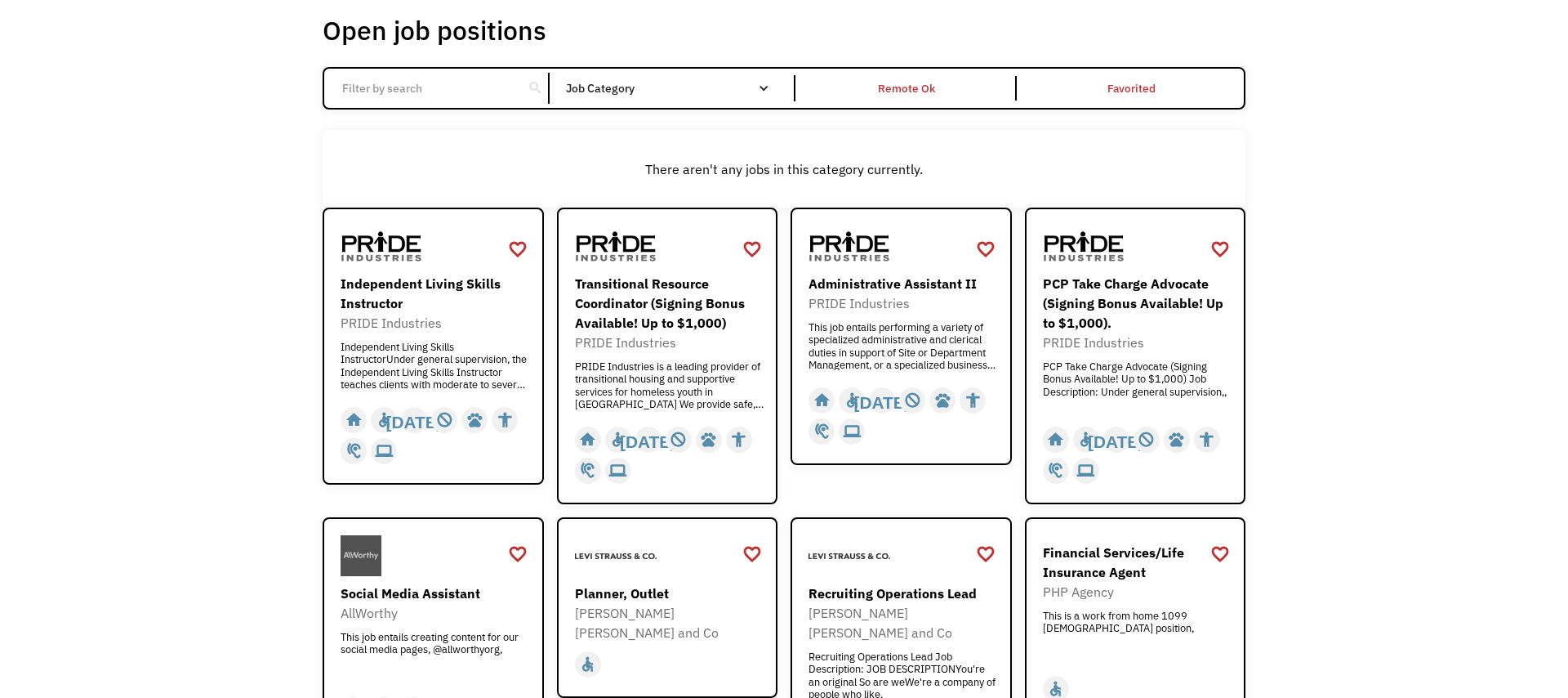
scroll to position [160, 0]
